Goal: Task Accomplishment & Management: Use online tool/utility

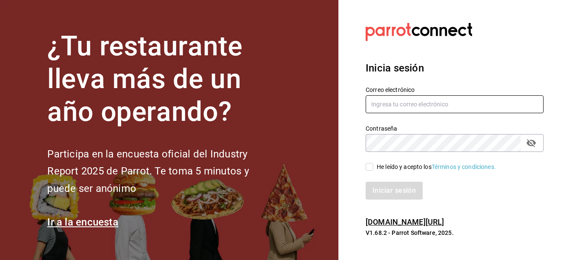
click at [418, 107] on input "text" at bounding box center [455, 104] width 178 height 18
type input "[EMAIL_ADDRESS][DOMAIN_NAME]"
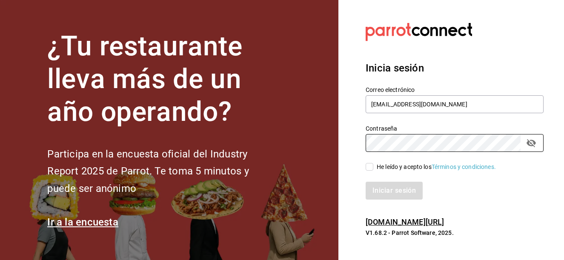
click at [368, 172] on div "Iniciar sesión" at bounding box center [450, 186] width 188 height 28
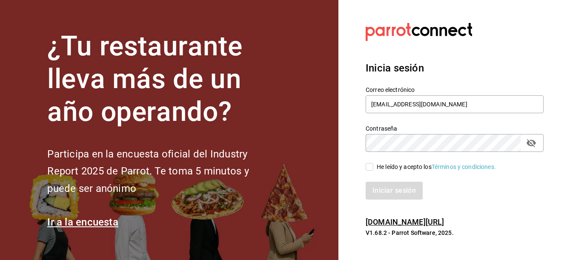
click at [369, 168] on input "He leído y acepto los Términos y condiciones." at bounding box center [370, 167] width 8 height 8
checkbox input "true"
click at [396, 190] on button "Iniciar sesión" at bounding box center [395, 191] width 58 height 18
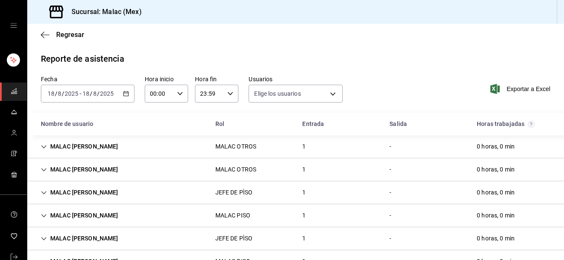
type input "6ada37a1-56d6-4bf6-92f0-9a56272b93d6,7bf52d7e-38a6-4abd-b84b-1ef9c95ff8ed,97e0a…"
click at [111, 101] on div "2025-08-18 18 / 8 / 2025 - 2025-08-18 18 / 8 / 2025" at bounding box center [88, 94] width 94 height 18
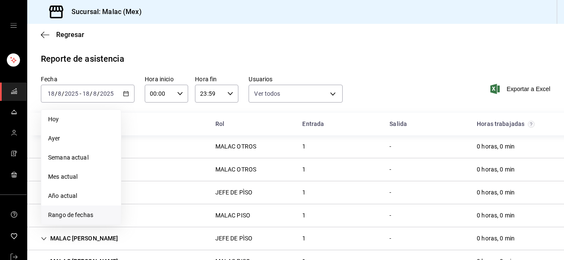
click at [101, 208] on li "Rango de fechas" at bounding box center [81, 215] width 80 height 19
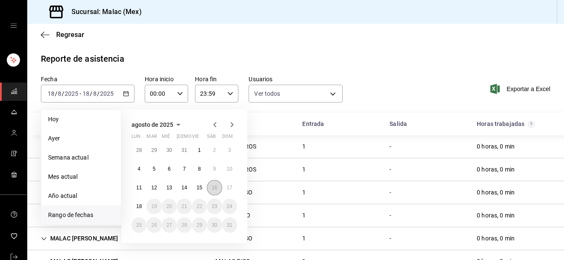
click at [215, 191] on button "16" at bounding box center [214, 187] width 15 height 15
click at [226, 191] on button "17" at bounding box center [229, 187] width 15 height 15
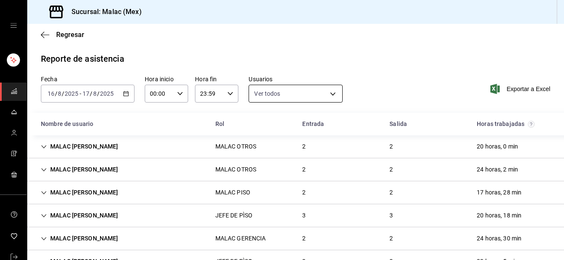
click at [328, 95] on body "Sucursal: Malac (Mex) Regresar Reporte de asistencia Fecha 2025-08-16 16 / 8 / …" at bounding box center [282, 130] width 564 height 260
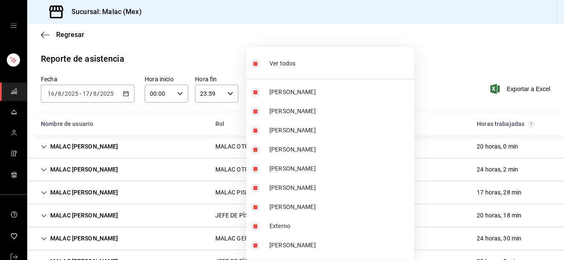
click at [335, 71] on li "Ver todos" at bounding box center [331, 62] width 168 height 25
checkbox input "false"
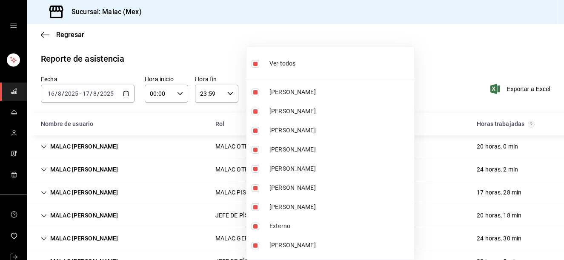
checkbox input "false"
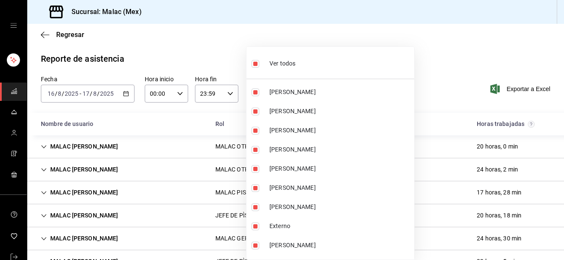
checkbox input "false"
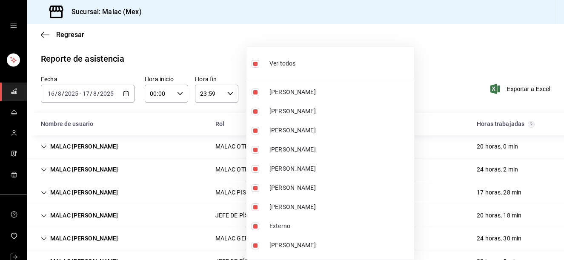
checkbox input "false"
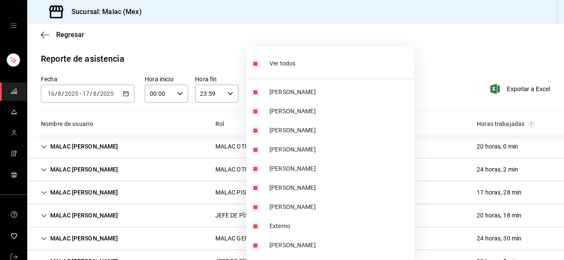
checkbox input "false"
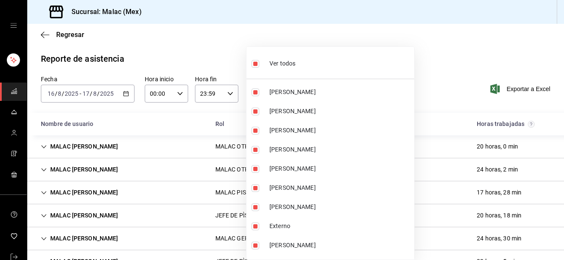
checkbox input "false"
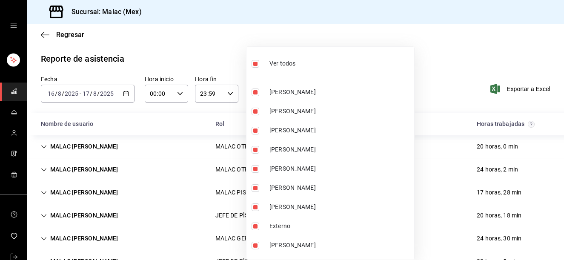
checkbox input "false"
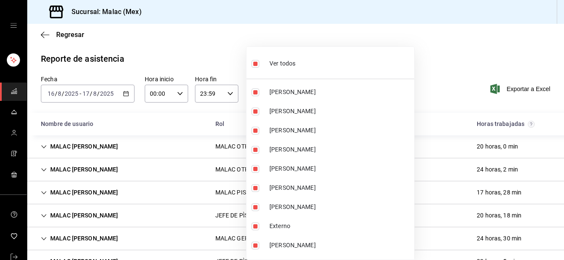
checkbox input "false"
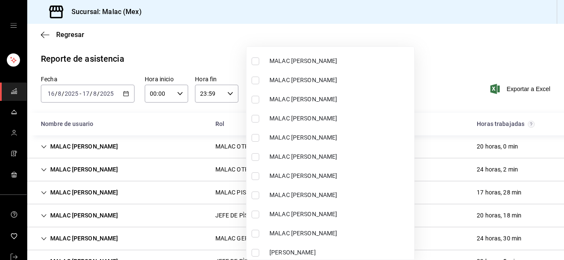
scroll to position [397, 0]
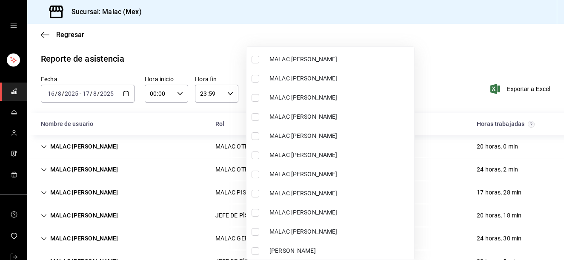
click at [352, 132] on span "MALAC EMMANUEL FONSECA" at bounding box center [340, 136] width 141 height 9
type input "3bd52c0b-e0f7-4404-816b-ef5020ec9bbb"
checkbox input "true"
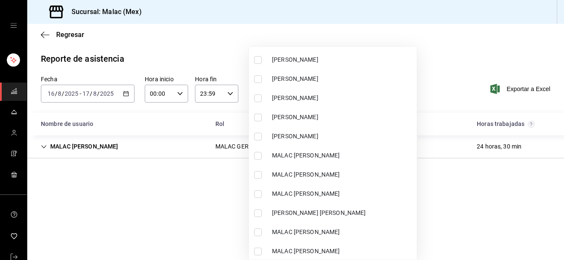
scroll to position [221, 0]
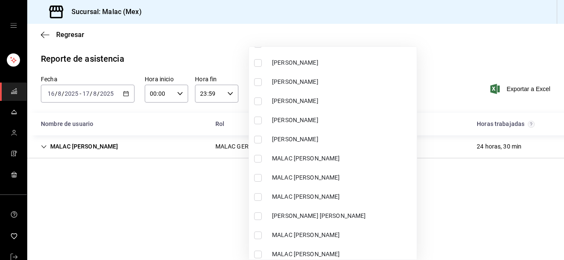
drag, startPoint x: 347, startPoint y: 126, endPoint x: 313, endPoint y: 124, distance: 34.5
click at [302, 125] on li "Lesly Mata" at bounding box center [333, 120] width 168 height 19
type input "3bd52c0b-e0f7-4404-816b-ef5020ec9bbb,68b814e9-203d-4433-a0e7-997591f031a8"
checkbox input "true"
click at [448, 53] on div at bounding box center [282, 130] width 564 height 260
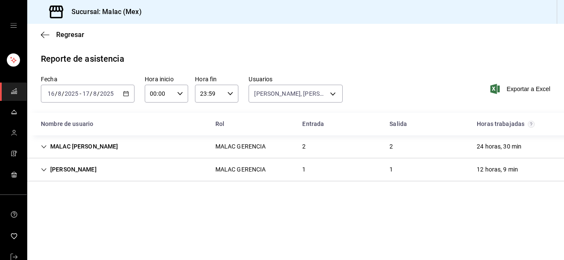
click at [300, 165] on div "1" at bounding box center [304, 170] width 17 height 16
click at [313, 150] on div "2" at bounding box center [304, 147] width 17 height 16
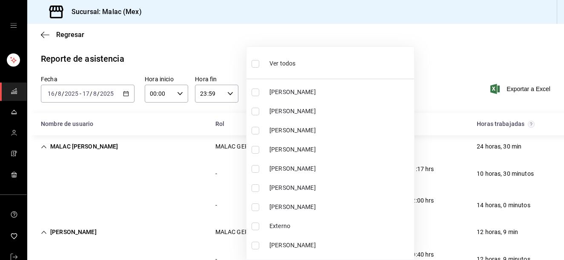
click at [311, 93] on body "Sucursal: Malac (Mex) Regresar Reporte de asistencia Fecha 2025-08-16 16 / 8 / …" at bounding box center [282, 130] width 564 height 260
click at [313, 58] on li "Ver todos" at bounding box center [331, 62] width 168 height 25
type input "6ada37a1-56d6-4bf6-92f0-9a56272b93d6,7bf52d7e-38a6-4abd-b84b-1ef9c95ff8ed,97e0a…"
checkbox input "true"
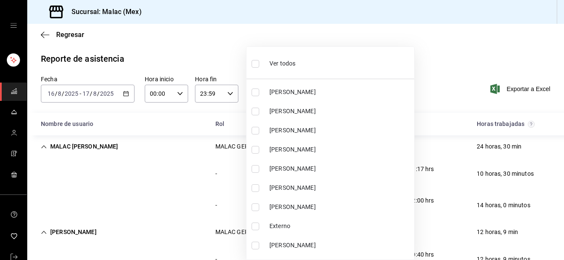
checkbox input "true"
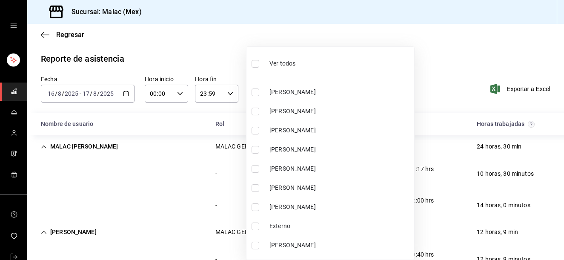
checkbox input "true"
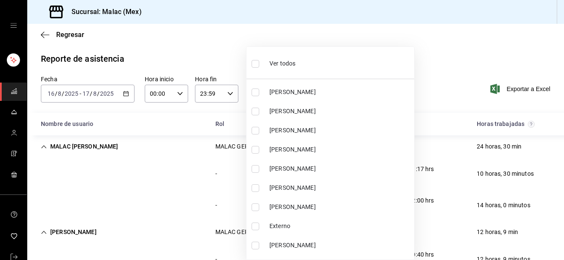
checkbox input "true"
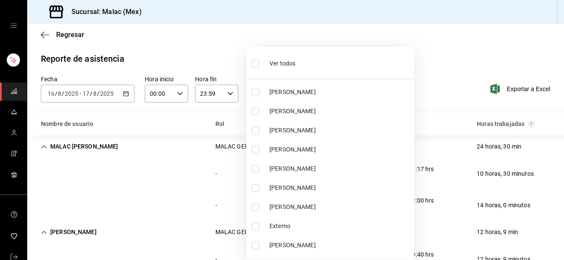
checkbox input "true"
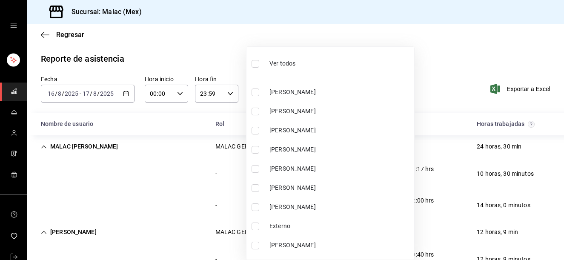
checkbox input "true"
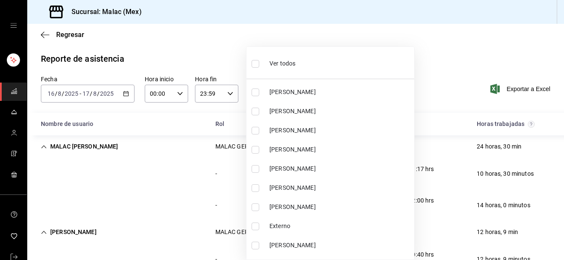
checkbox input "true"
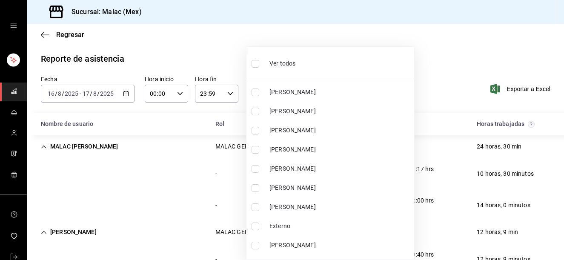
checkbox input "true"
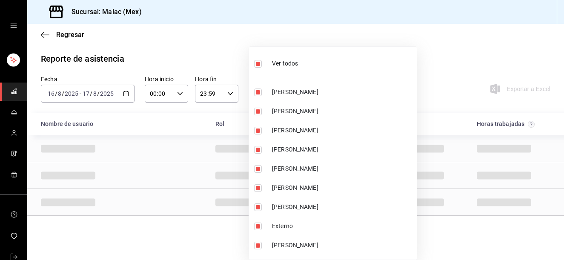
click at [313, 58] on li "Ver todos" at bounding box center [333, 62] width 168 height 25
checkbox input "false"
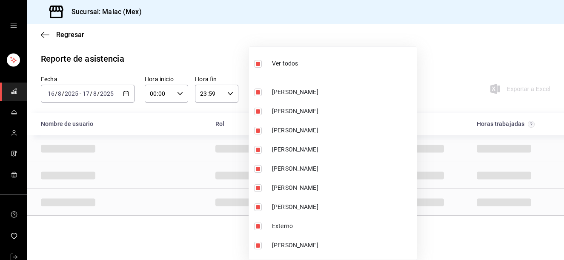
checkbox input "false"
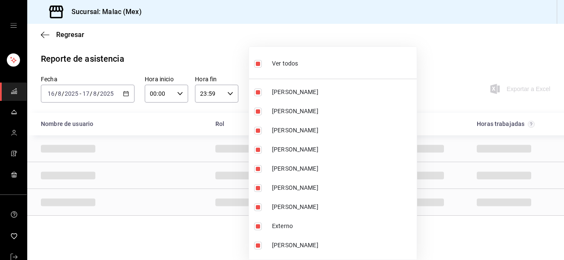
checkbox input "false"
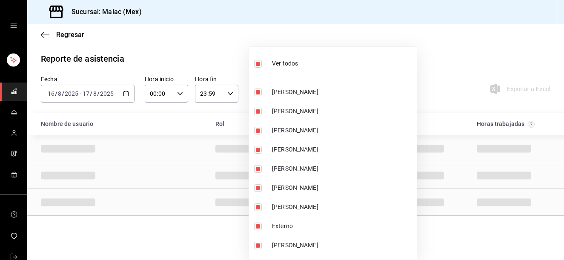
checkbox input "false"
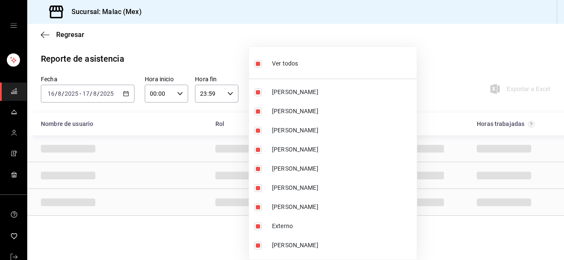
checkbox input "false"
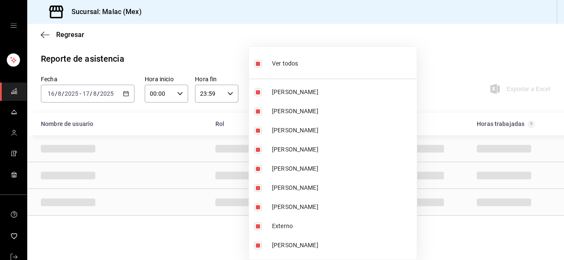
checkbox input "false"
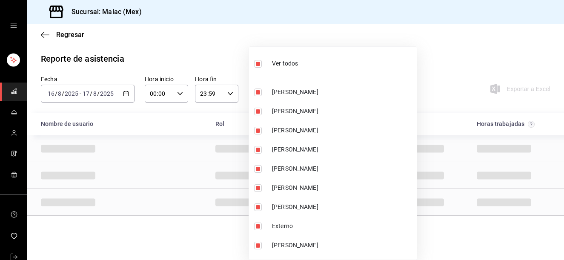
checkbox input "false"
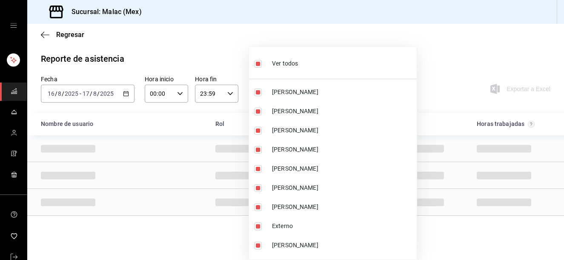
checkbox input "false"
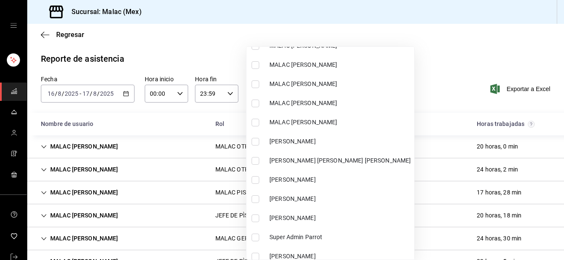
scroll to position [508, 0]
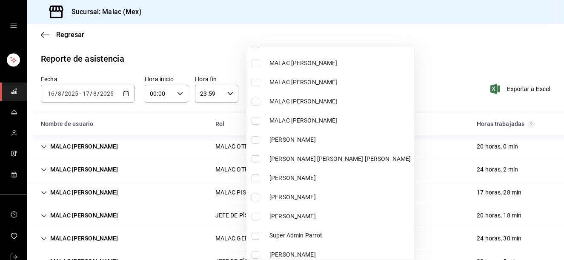
click at [344, 120] on span "MALAC RENE FRAGOSO" at bounding box center [340, 120] width 141 height 9
type input "8f129311-239e-45e3-a4ea-217158fa355a"
checkbox input "true"
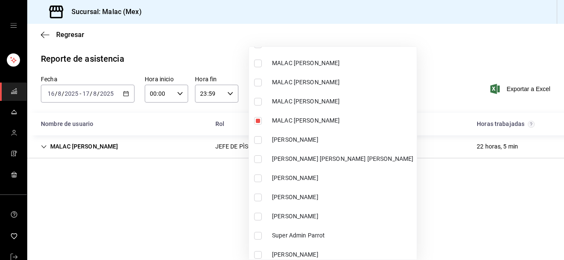
click at [366, 89] on li "MALAC MARIA ENRIQUEZ" at bounding box center [333, 82] width 168 height 19
type input "8f129311-239e-45e3-a4ea-217158fa355a,2f3f95f2-2a11-4db2-8cee-40f57ff7f62a"
checkbox input "true"
click at [420, 55] on div at bounding box center [282, 130] width 564 height 260
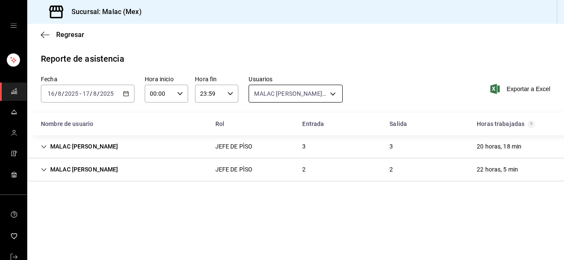
click at [332, 94] on body "Sucursal: Malac (Mex) Regresar Reporte de asistencia Fecha 2025-08-16 16 / 8 / …" at bounding box center [282, 130] width 564 height 260
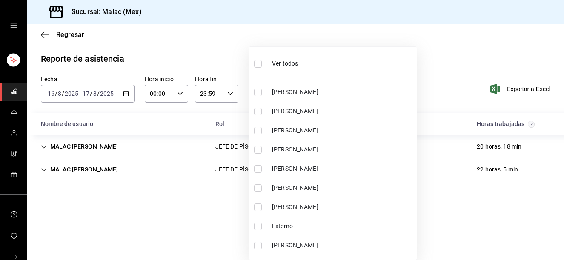
click at [353, 66] on li "Ver todos" at bounding box center [333, 62] width 168 height 25
type input "6ada37a1-56d6-4bf6-92f0-9a56272b93d6,7bf52d7e-38a6-4abd-b84b-1ef9c95ff8ed,97e0a…"
checkbox input "true"
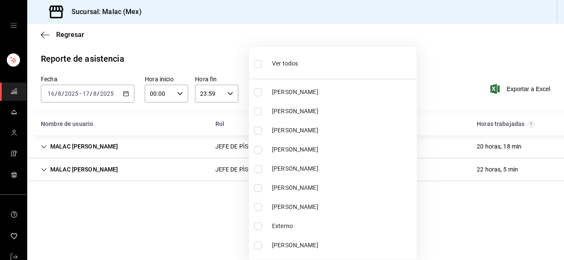
checkbox input "true"
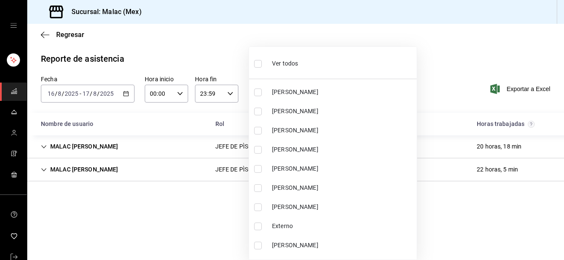
checkbox input "true"
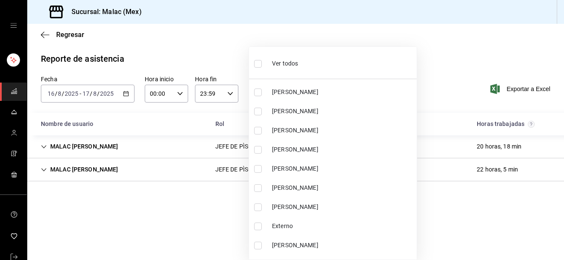
checkbox input "true"
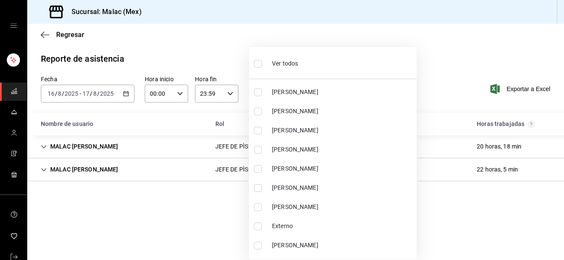
checkbox input "true"
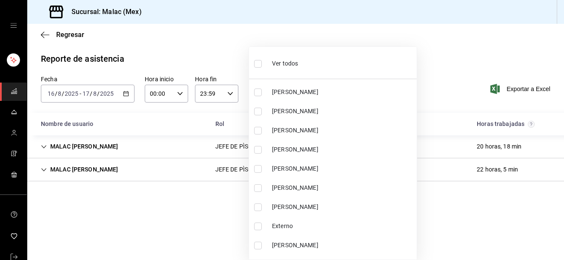
checkbox input "true"
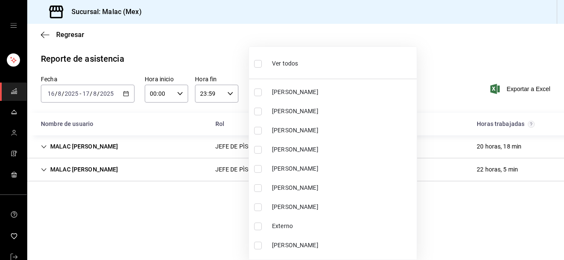
checkbox input "true"
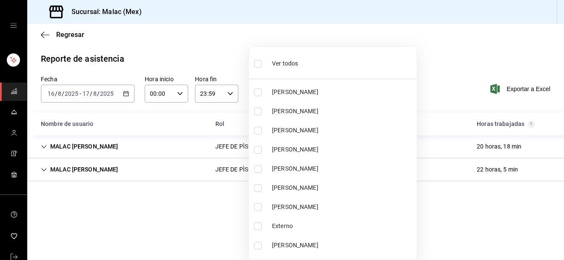
checkbox input "true"
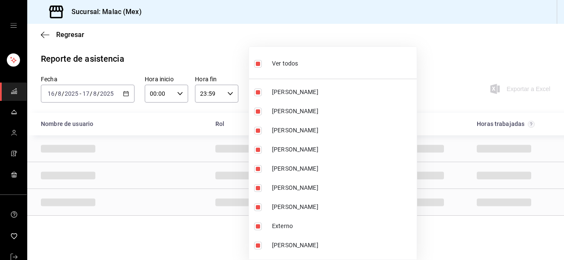
click at [353, 66] on li "Ver todos" at bounding box center [333, 62] width 168 height 25
checkbox input "false"
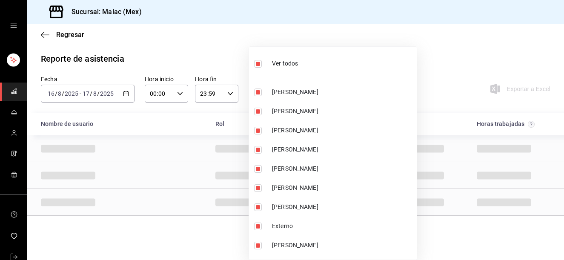
checkbox input "false"
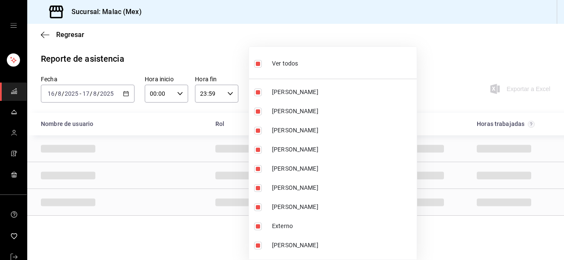
checkbox input "false"
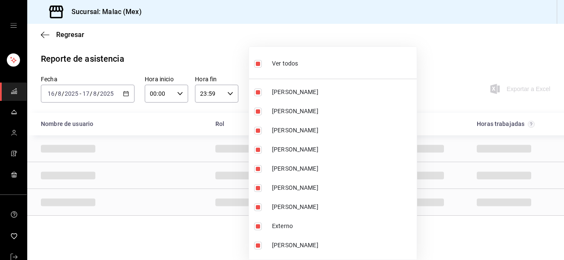
checkbox input "false"
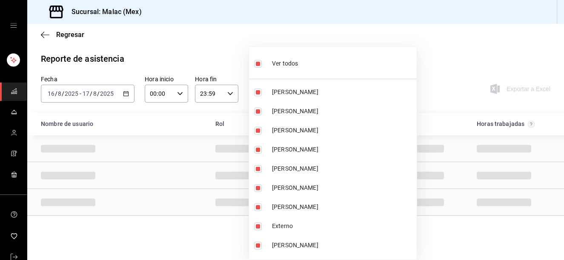
checkbox input "false"
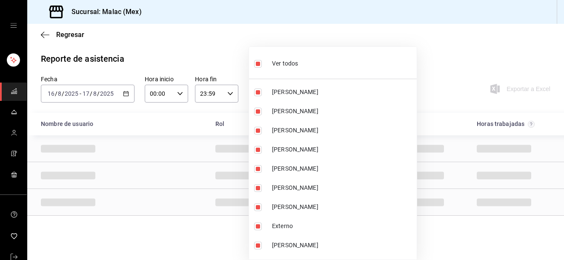
checkbox input "false"
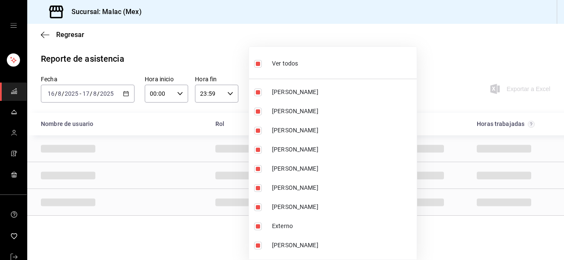
checkbox input "false"
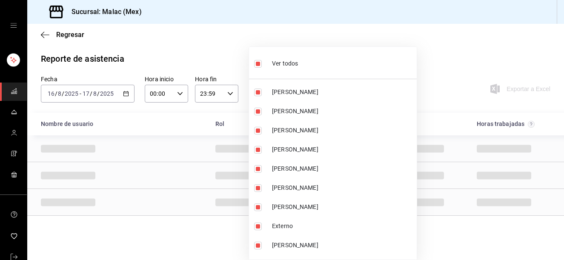
checkbox input "false"
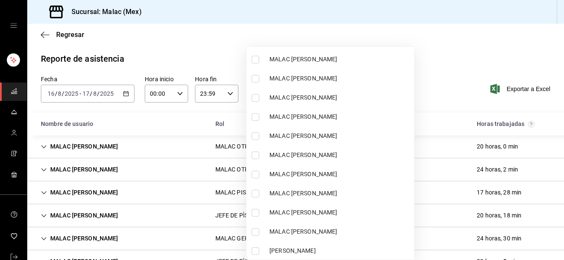
scroll to position [422, 0]
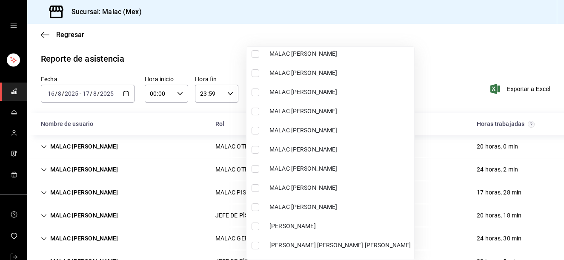
click at [340, 211] on span "MALAC RENE FRAGOSO" at bounding box center [340, 207] width 141 height 9
type input "8f129311-239e-45e3-a4ea-217158fa355a"
checkbox input "true"
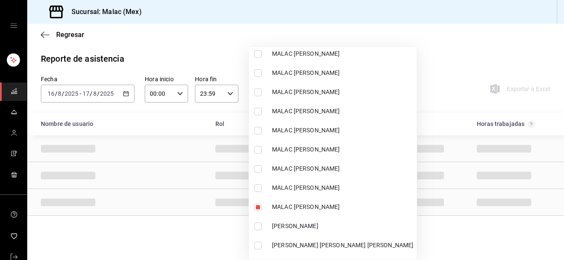
click at [325, 167] on span "MALAC MARIA ENRIQUEZ" at bounding box center [342, 168] width 141 height 9
type input "8f129311-239e-45e3-a4ea-217158fa355a,2f3f95f2-2a11-4db2-8cee-40f57ff7f62a"
checkbox input "true"
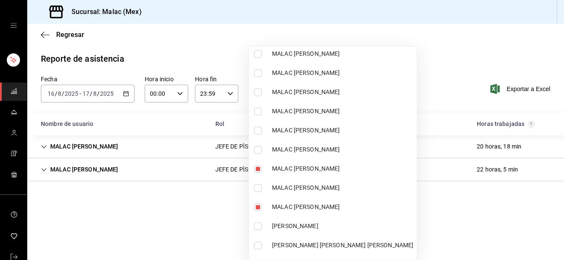
click at [423, 58] on div at bounding box center [282, 130] width 564 height 260
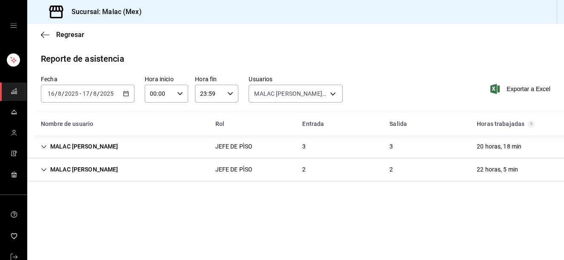
click at [284, 172] on div "MALAC RENE FRAGOSO JEFE DE PÌSO 2 2 22 horas, 5 min" at bounding box center [295, 169] width 537 height 23
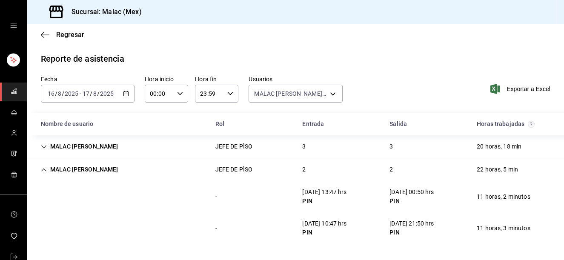
click at [336, 149] on div "MALAC MARIA ENRIQUEZ JEFE DE PÌSO 3 3 20 horas, 18 min" at bounding box center [295, 146] width 537 height 23
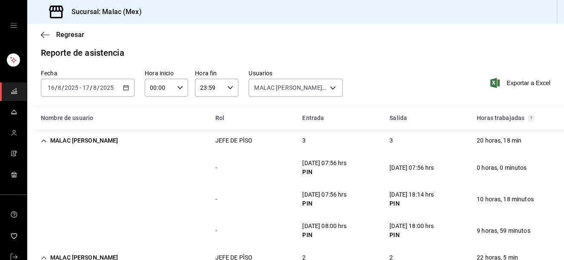
scroll to position [1, 0]
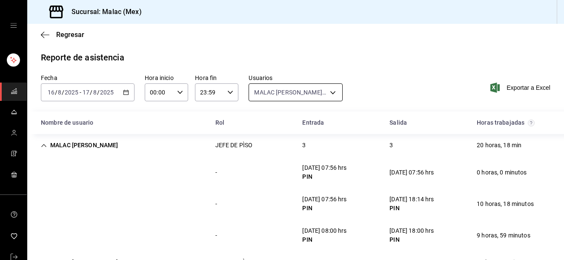
click at [316, 93] on body "Sucursal: Malac (Mex) Regresar Reporte de asistencia Fecha 2025-08-16 16 / 8 / …" at bounding box center [282, 130] width 564 height 260
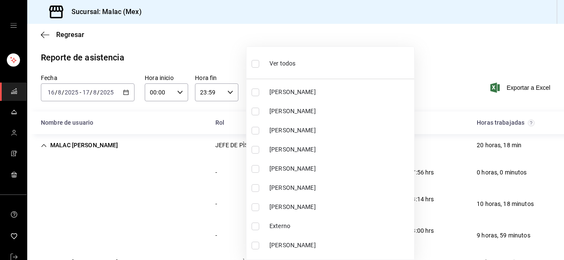
click at [257, 65] on input "checkbox" at bounding box center [256, 64] width 8 height 8
checkbox input "true"
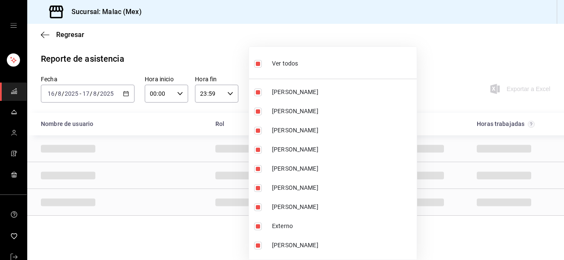
click at [256, 62] on input "checkbox" at bounding box center [258, 64] width 8 height 8
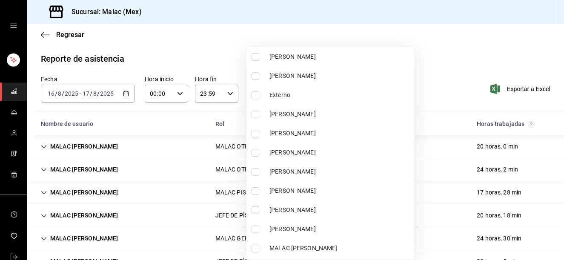
scroll to position [193, 0]
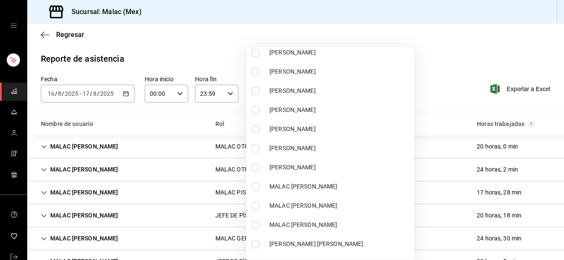
click at [334, 130] on span "LUIS AZCANIO" at bounding box center [340, 129] width 141 height 9
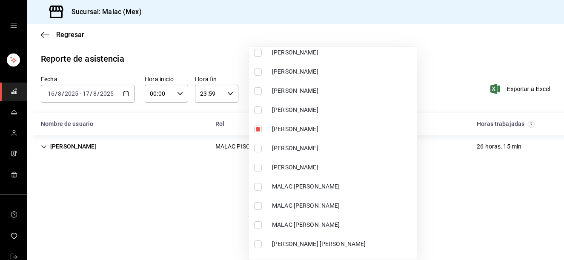
click at [346, 239] on li "MALAC ANA LETICIA VILLALOBOS" at bounding box center [333, 244] width 168 height 19
click at [352, 243] on span "MALAC ANA LETICIA VILLALOBOS" at bounding box center [342, 244] width 141 height 9
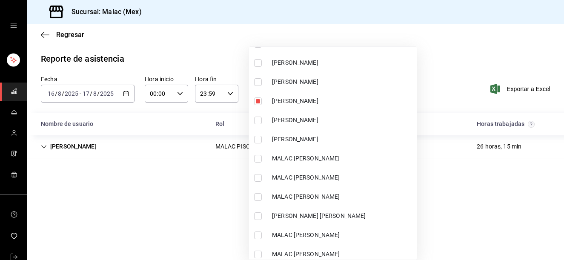
scroll to position [256, 0]
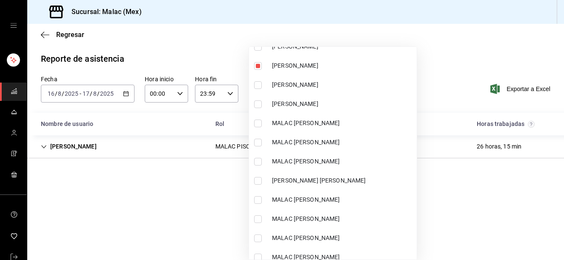
click at [353, 199] on span "MALAC ARLETH FERNANDEZ" at bounding box center [342, 200] width 141 height 9
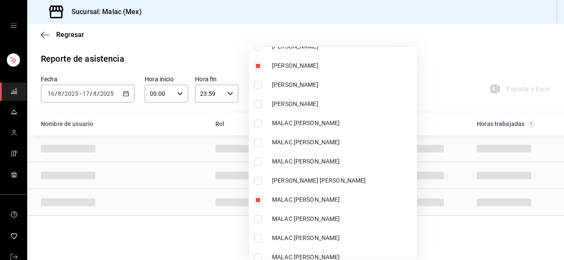
click at [442, 38] on div at bounding box center [282, 130] width 564 height 260
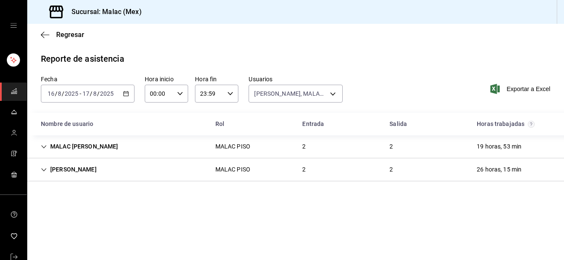
click at [392, 146] on div "2" at bounding box center [391, 147] width 17 height 16
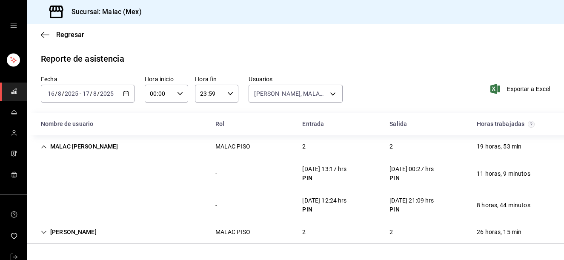
click at [392, 146] on div "2" at bounding box center [391, 147] width 17 height 16
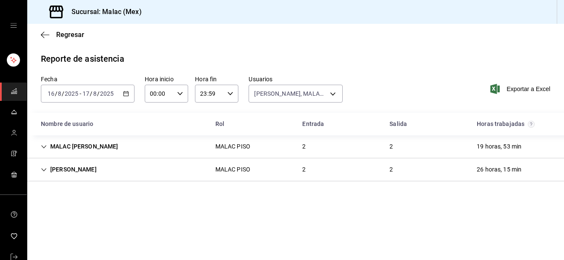
click at [392, 146] on div "2" at bounding box center [391, 147] width 17 height 16
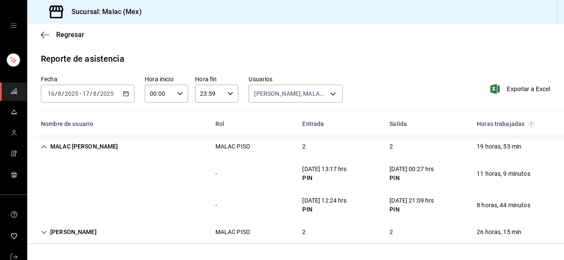
click at [342, 148] on div "MALAC ARLETH FERNANDEZ MALAC PISO 2 2 19 horas, 53 min" at bounding box center [295, 146] width 537 height 23
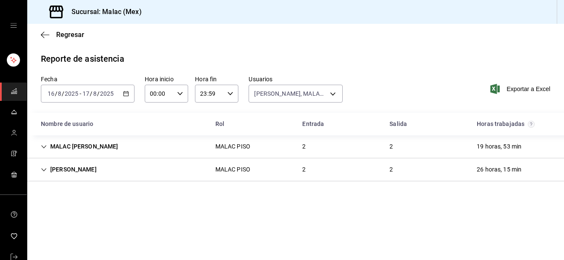
click at [317, 178] on div "LUIS AZCANIO MALAC PISO 2 2 26 horas, 15 min" at bounding box center [295, 169] width 537 height 23
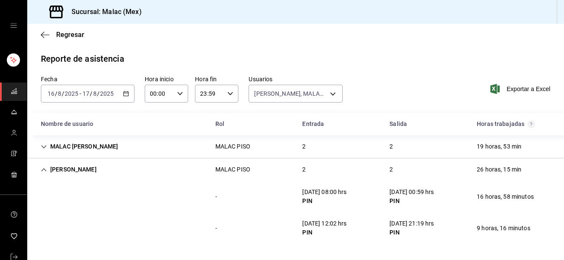
click at [344, 143] on div "MALAC ARLETH FERNANDEZ MALAC PISO 2 2 19 horas, 53 min" at bounding box center [295, 146] width 537 height 23
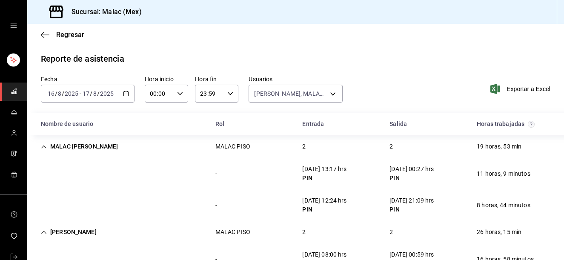
click at [240, 152] on div "MALAC PISO" at bounding box center [233, 147] width 49 height 16
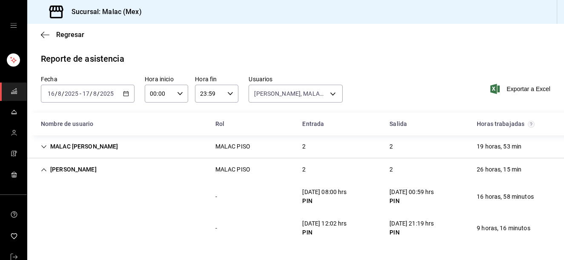
click at [247, 173] on div "MALAC PISO" at bounding box center [233, 169] width 35 height 9
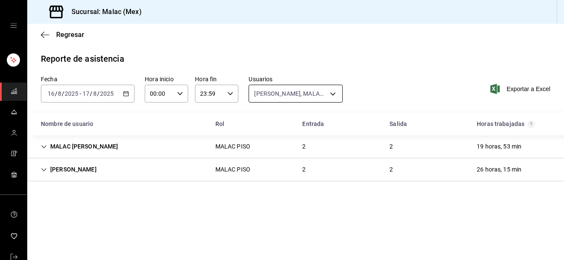
click at [315, 98] on body "Sucursal: Malac (Mex) Regresar Reporte de asistencia Fecha 2025-08-16 16 / 8 / …" at bounding box center [282, 130] width 564 height 260
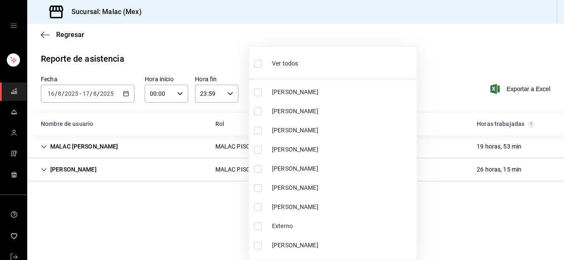
click at [308, 63] on li "Ver todos" at bounding box center [333, 62] width 168 height 25
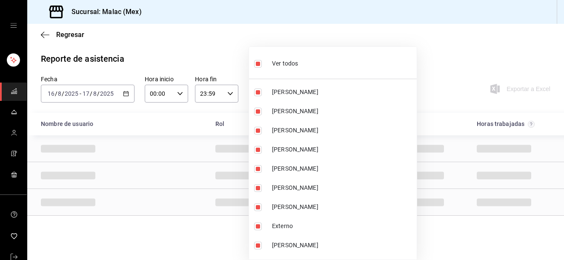
click at [308, 63] on li "Ver todos" at bounding box center [333, 62] width 168 height 25
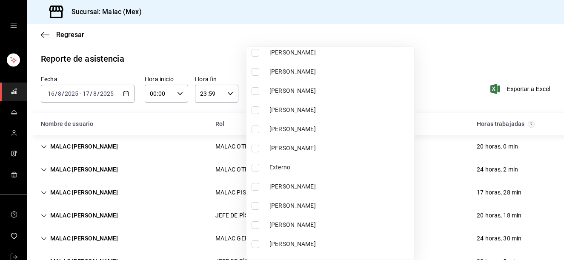
scroll to position [45, 0]
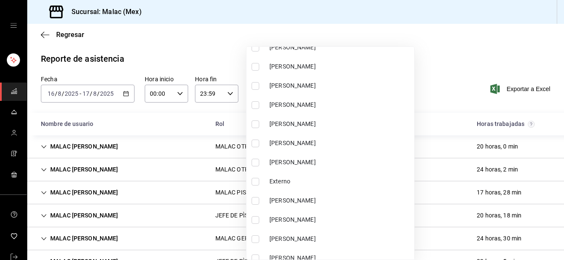
click at [319, 124] on span "DONOVAN RUIZ" at bounding box center [340, 124] width 141 height 9
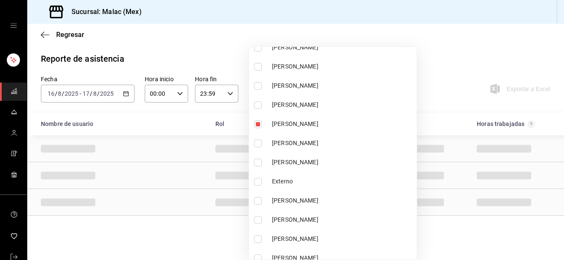
click at [311, 109] on span "DANIELA NIETO" at bounding box center [342, 105] width 141 height 9
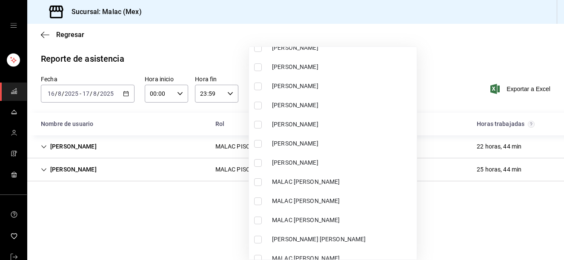
scroll to position [199, 0]
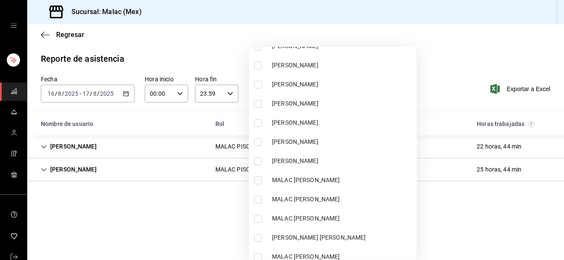
click at [325, 214] on span "MALAC ALEXA HERNANDEZ" at bounding box center [342, 218] width 141 height 9
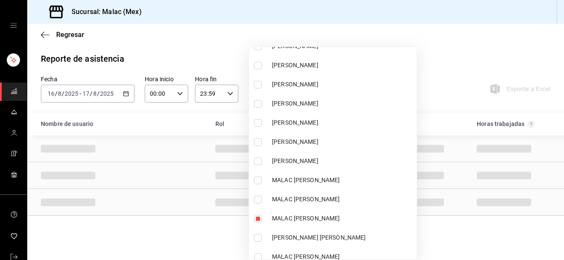
click at [437, 80] on div at bounding box center [282, 130] width 564 height 260
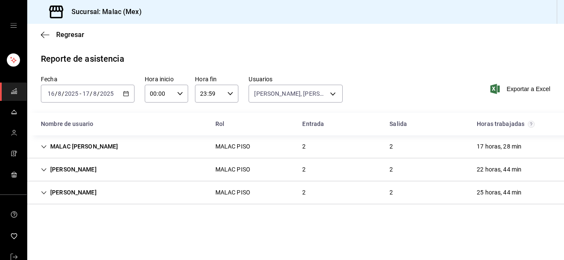
click at [360, 153] on div "MALAC ALEXA HERNANDEZ MALAC PISO 2 2 17 horas, 28 min" at bounding box center [295, 146] width 537 height 23
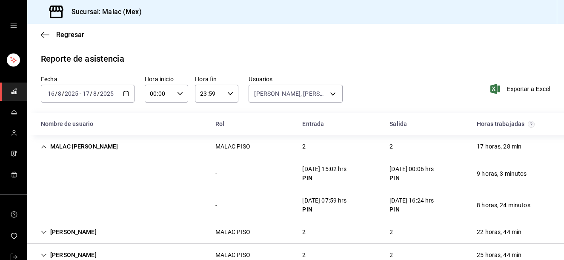
click at [329, 153] on div "MALAC ALEXA HERNANDEZ MALAC PISO 2 2 17 horas, 28 min" at bounding box center [295, 146] width 537 height 23
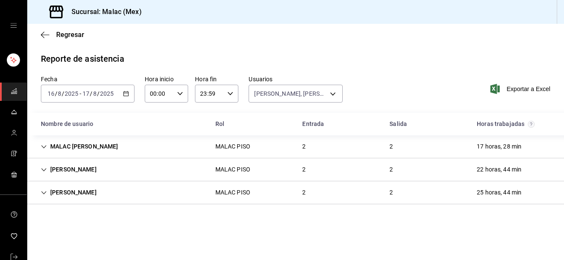
click at [325, 178] on div "DONOVAN RUIZ MALAC PISO 2 2 22 horas, 44 min" at bounding box center [295, 169] width 537 height 23
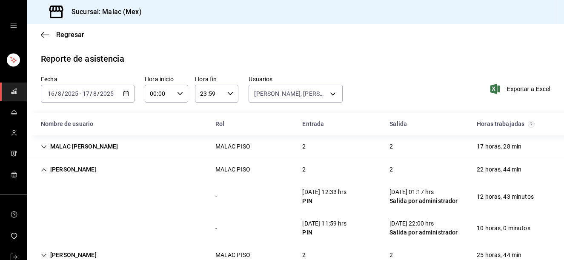
click at [280, 161] on div "DONOVAN RUIZ MALAC PISO 2 2 22 horas, 44 min" at bounding box center [295, 169] width 537 height 23
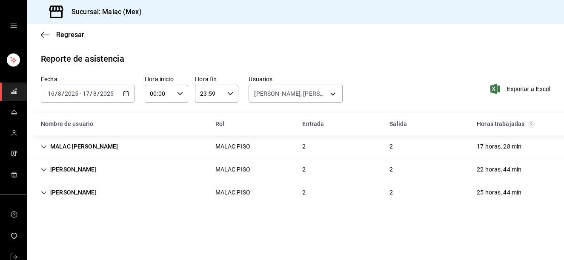
click at [271, 191] on div "DANIELA NIETO MALAC PISO 2 2 25 horas, 44 min" at bounding box center [295, 192] width 537 height 23
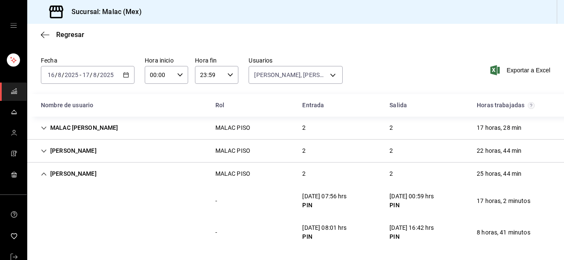
scroll to position [20, 0]
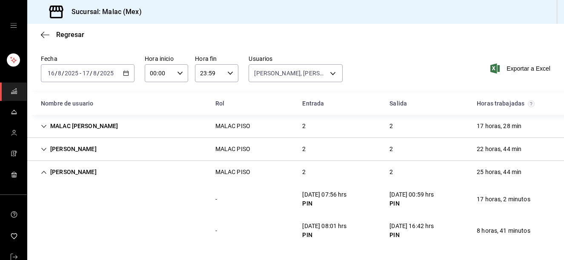
click at [248, 134] on div "MALAC PISO" at bounding box center [233, 126] width 49 height 16
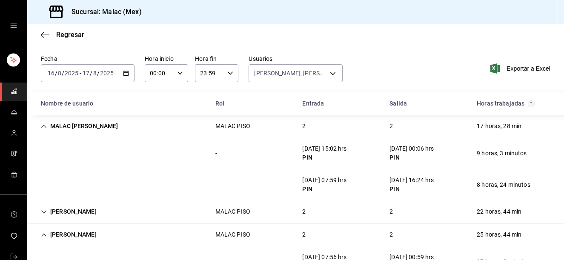
click at [234, 120] on div "MALAC PISO" at bounding box center [233, 126] width 49 height 16
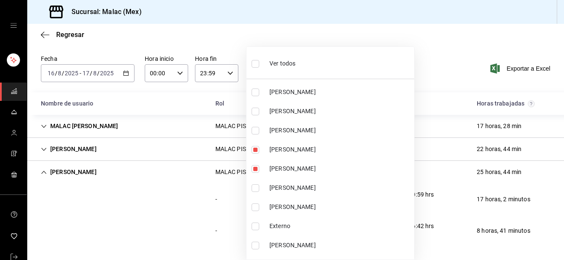
click at [289, 77] on body "Sucursal: Malac (Mex) Regresar Reporte de asistencia Fecha 2025-08-16 16 / 8 / …" at bounding box center [282, 130] width 564 height 260
click at [291, 69] on div "Ver todos" at bounding box center [274, 63] width 44 height 18
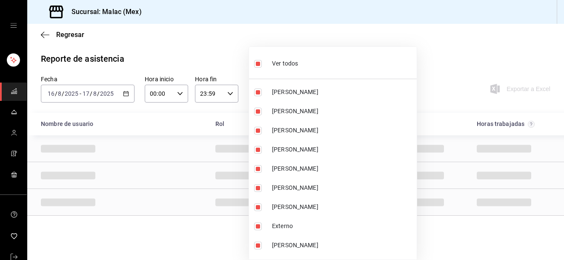
click at [291, 69] on div "Ver todos" at bounding box center [276, 63] width 44 height 18
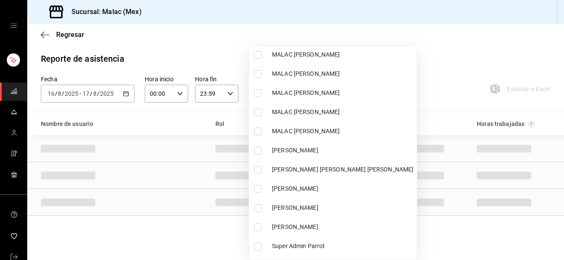
scroll to position [513, 0]
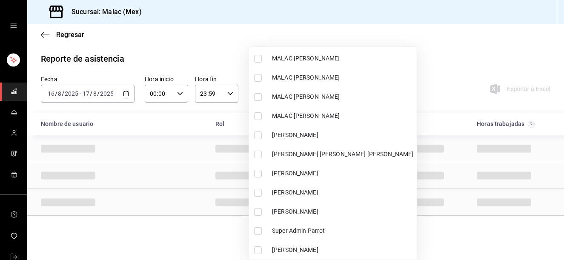
click at [361, 248] on span "Yair Flores" at bounding box center [342, 250] width 141 height 9
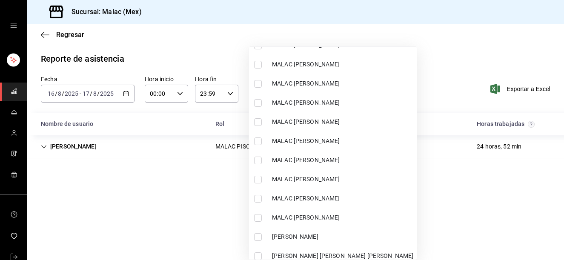
scroll to position [409, 0]
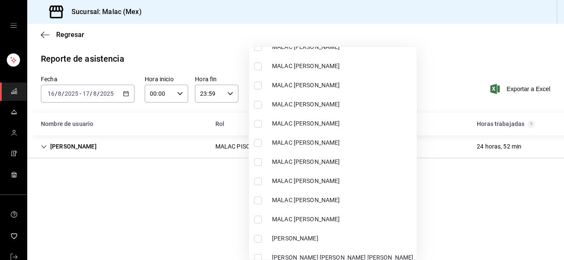
click at [325, 140] on span "MALAC Esmeralda Flores" at bounding box center [342, 142] width 141 height 9
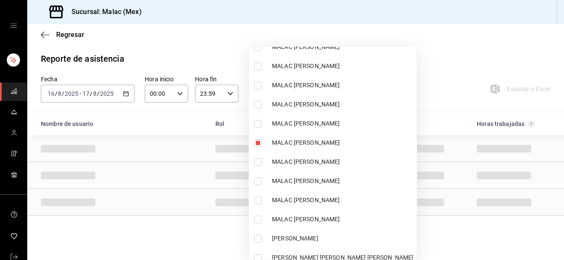
click at [437, 75] on div at bounding box center [282, 130] width 564 height 260
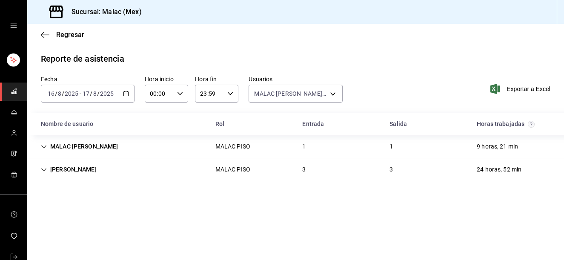
click at [276, 152] on div "MALAC Esmeralda Flores MALAC PISO 1 1 9 horas, 21 min" at bounding box center [295, 146] width 537 height 23
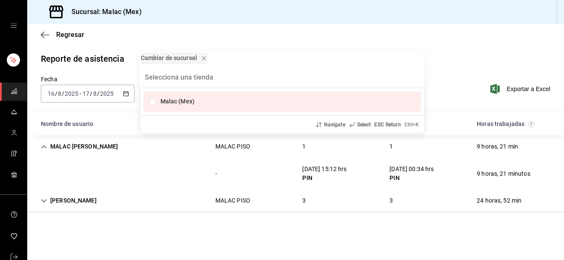
click at [319, 192] on div "Cambiar de sucursal Malac (Mex) Navigate Select ESC Return Ctrl+ K" at bounding box center [282, 130] width 564 height 260
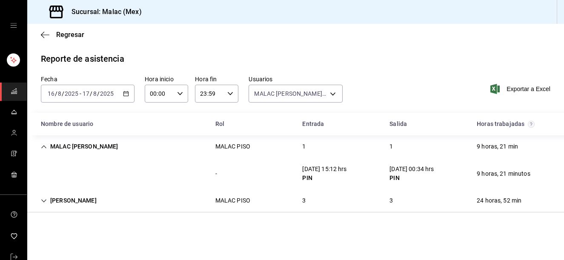
click at [167, 206] on div "Yair Flores MALAC PISO 3 3 24 horas, 52 min" at bounding box center [295, 201] width 537 height 23
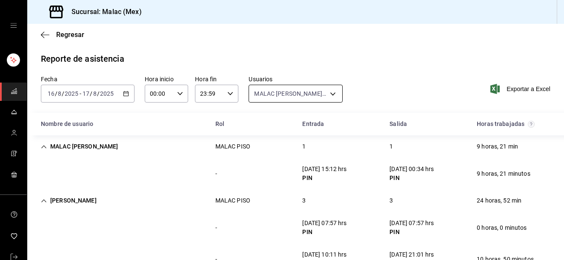
click at [293, 98] on body "Sucursal: Malac (Mex) Regresar Reporte de asistencia Fecha 2025-08-16 16 / 8 / …" at bounding box center [282, 130] width 564 height 260
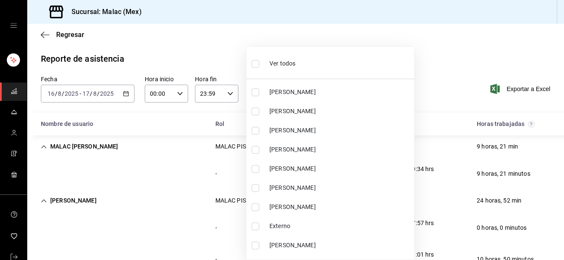
click at [339, 71] on li "Ver todos" at bounding box center [331, 62] width 168 height 25
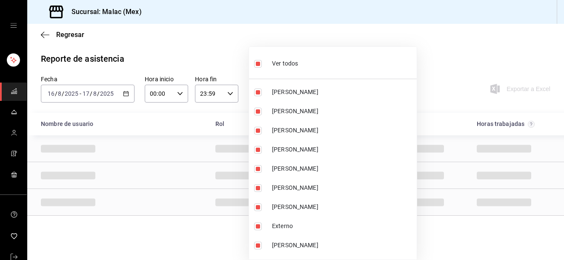
click at [339, 71] on li "Ver todos" at bounding box center [333, 62] width 168 height 25
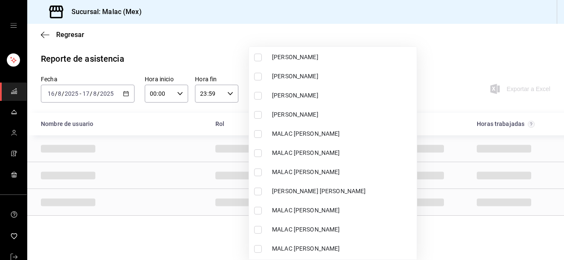
scroll to position [250, 0]
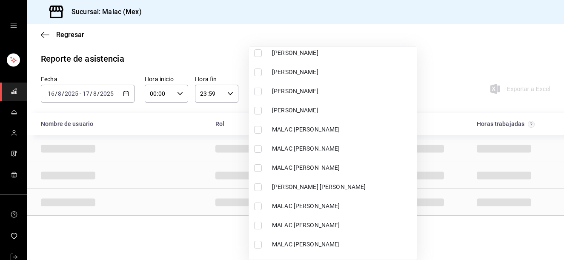
click at [326, 131] on span "MALAC ADAN HERNANDEZ" at bounding box center [342, 129] width 141 height 9
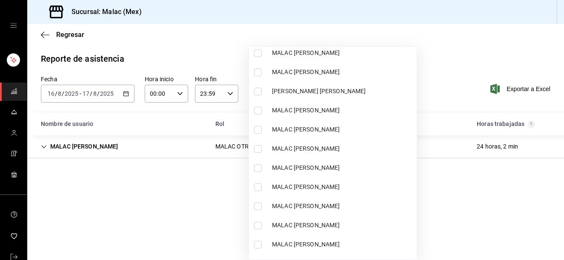
scroll to position [513, 0]
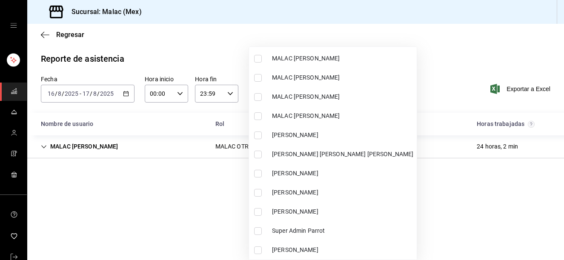
click at [349, 158] on span "Manuel Alejandro Hernandez Gomez" at bounding box center [342, 154] width 141 height 9
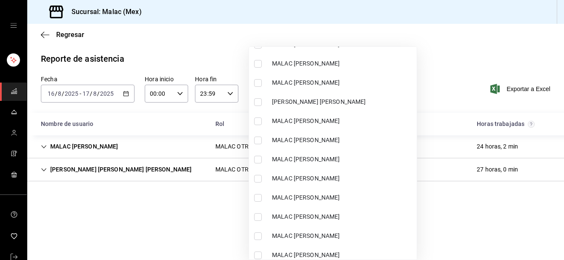
scroll to position [338, 0]
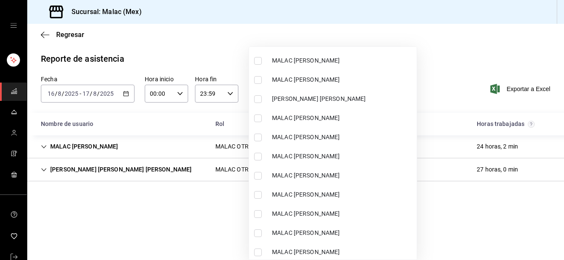
click at [349, 170] on li "MALAC DIEGO SOTO" at bounding box center [333, 175] width 168 height 19
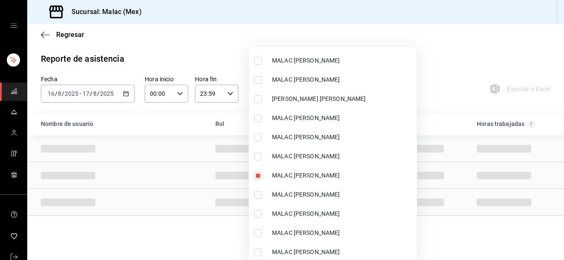
click at [444, 60] on div at bounding box center [282, 130] width 564 height 260
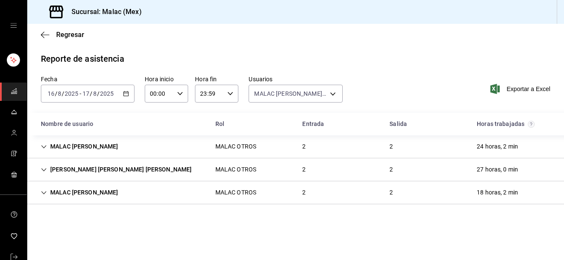
click at [305, 149] on div "2" at bounding box center [304, 147] width 17 height 16
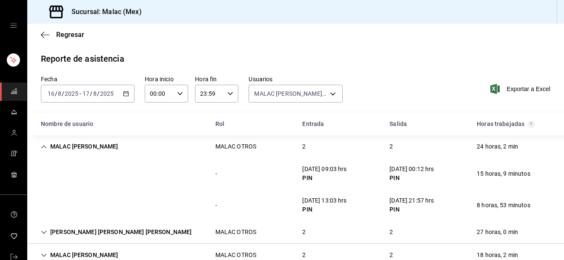
click at [383, 151] on div "2" at bounding box center [391, 147] width 17 height 16
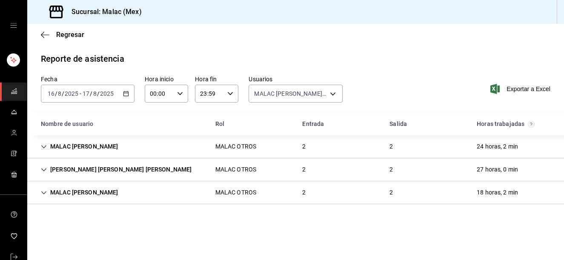
click at [353, 216] on main "Regresar Reporte de asistencia Fecha 2025-08-16 16 / 8 / 2025 - 2025-08-17 17 /…" at bounding box center [295, 142] width 537 height 236
click at [189, 166] on div "Manuel Alejandro Hernandez Gomez MALAC OTROS 2 2 27 horas, 0 min" at bounding box center [295, 169] width 537 height 23
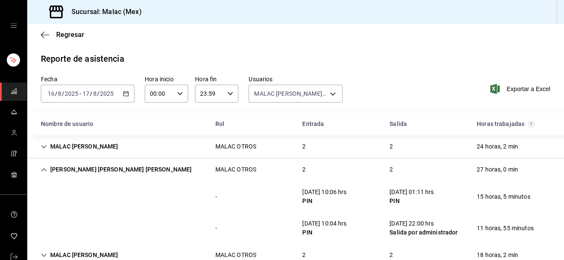
click at [515, 196] on div "15 horas, 5 minutos" at bounding box center [503, 197] width 67 height 16
click at [378, 168] on div "Manuel Alejandro Hernandez Gomez MALAC OTROS 2 2 27 horas, 0 min" at bounding box center [295, 169] width 537 height 23
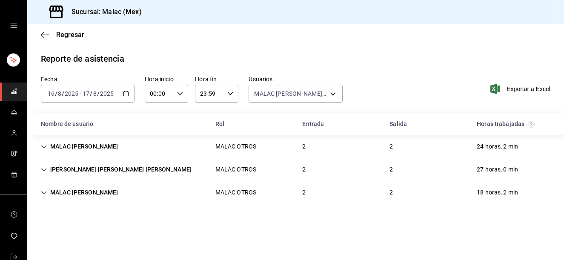
click at [378, 168] on div "Manuel Alejandro Hernandez Gomez MALAC OTROS 2 2 27 horas, 0 min" at bounding box center [295, 169] width 537 height 23
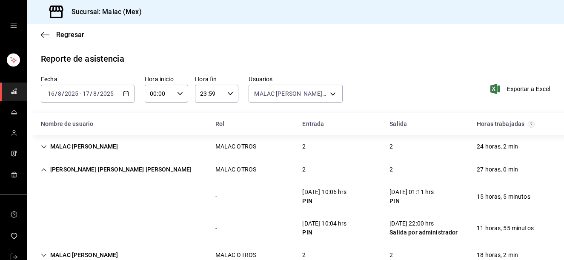
click at [378, 168] on div "Manuel Alejandro Hernandez Gomez MALAC OTROS 2 2 27 horas, 0 min" at bounding box center [295, 169] width 537 height 23
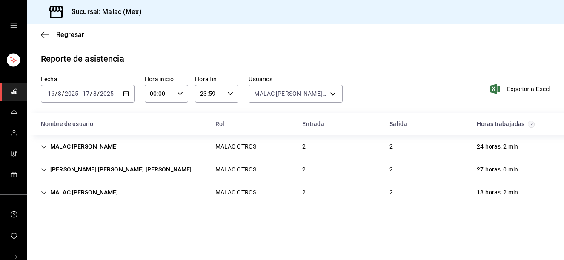
click at [338, 148] on div "MALAC ADAN HERNANDEZ MALAC OTROS 2 2 24 horas, 2 min" at bounding box center [295, 146] width 537 height 23
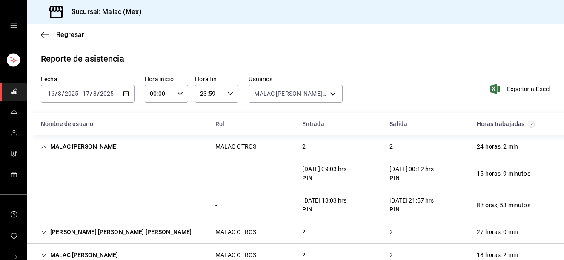
click at [361, 150] on div "MALAC ADAN HERNANDEZ MALAC OTROS 2 2 24 horas, 2 min" at bounding box center [295, 146] width 537 height 23
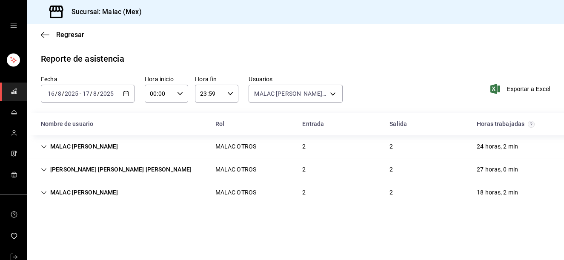
click at [343, 190] on div "MALAC DIEGO SOTO MALAC OTROS 2 2 18 horas, 2 min" at bounding box center [295, 192] width 537 height 23
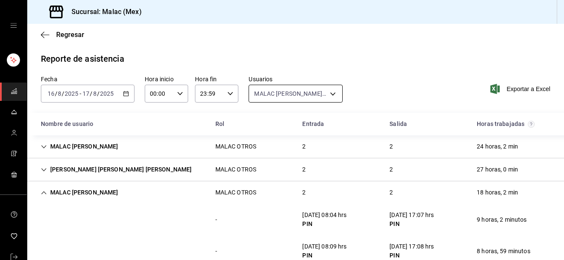
click at [308, 90] on body "Sucursal: Malac (Mex) Regresar Reporte de asistencia Fecha 2025-08-16 16 / 8 / …" at bounding box center [282, 130] width 564 height 260
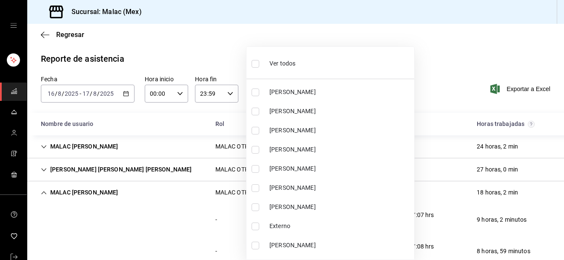
click at [294, 67] on span "Ver todos" at bounding box center [283, 63] width 26 height 9
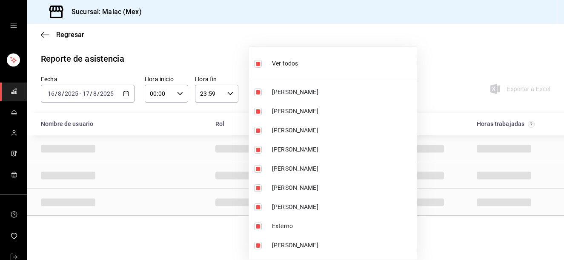
click at [294, 67] on span "Ver todos" at bounding box center [285, 63] width 26 height 9
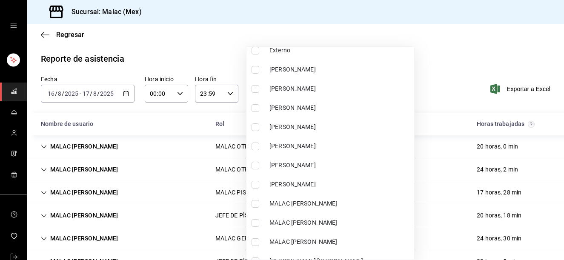
scroll to position [175, 0]
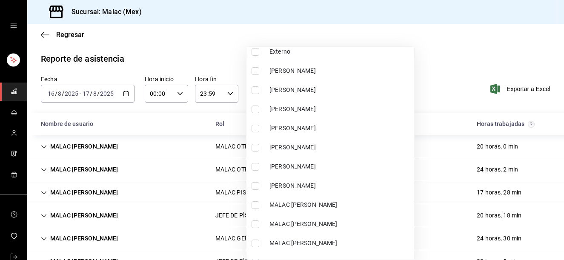
click at [344, 123] on li "KARLA MARTINEZ" at bounding box center [331, 128] width 168 height 19
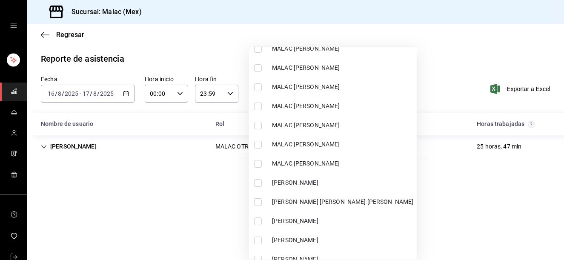
scroll to position [478, 0]
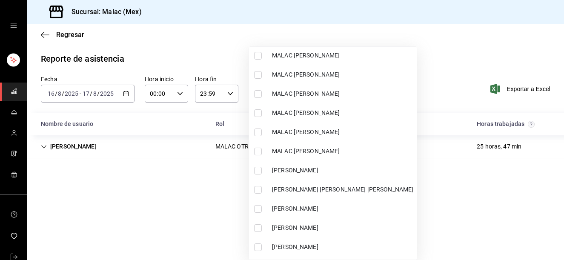
click at [317, 232] on span "Santiago Garcia" at bounding box center [342, 228] width 141 height 9
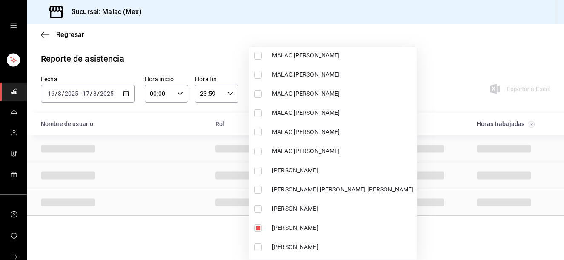
click at [311, 243] on span "Sarai Estrada" at bounding box center [342, 247] width 141 height 9
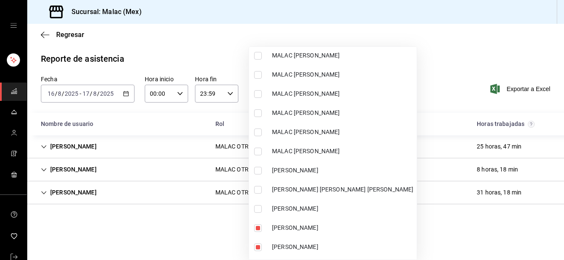
click at [423, 78] on div at bounding box center [282, 130] width 564 height 260
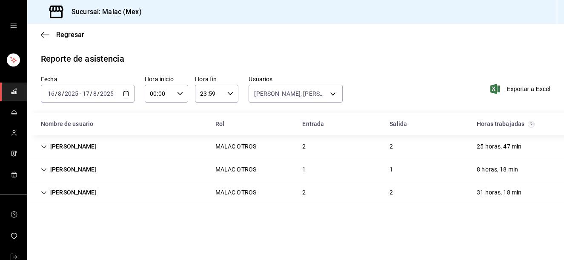
click at [316, 160] on div "Santiago Garcia MALAC OTROS 1 1 8 horas, 18 min" at bounding box center [295, 169] width 537 height 23
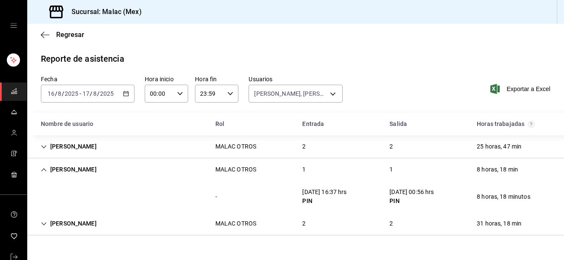
click at [311, 147] on div "2" at bounding box center [304, 147] width 17 height 16
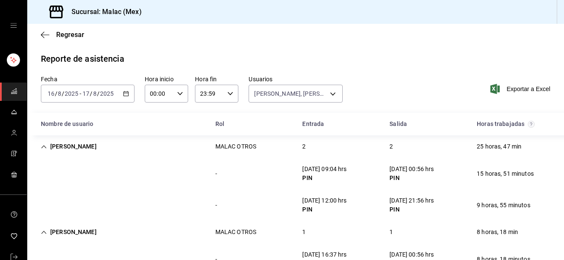
click at [337, 154] on div "KARLA MARTINEZ MALAC OTROS 2 2 25 horas, 47 min" at bounding box center [295, 146] width 537 height 23
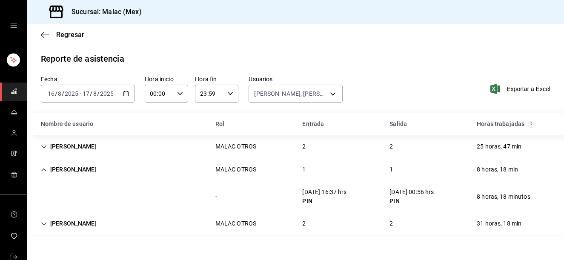
click at [360, 160] on div "Santiago Garcia MALAC OTROS 1 1 8 horas, 18 min" at bounding box center [295, 169] width 537 height 23
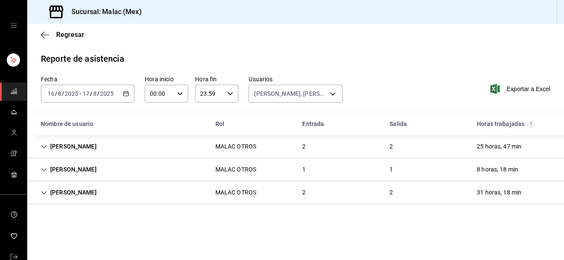
click at [222, 190] on div "MALAC OTROS" at bounding box center [236, 192] width 41 height 9
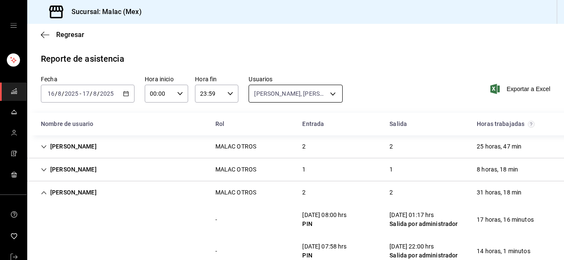
click at [303, 89] on body "Sucursal: Malac (Mex) Regresar Reporte de asistencia Fecha 2025-08-16 16 / 8 / …" at bounding box center [282, 130] width 564 height 260
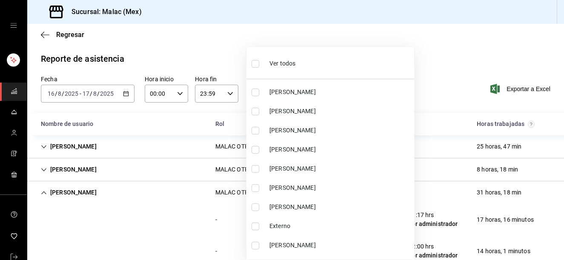
click at [313, 58] on li "Ver todos" at bounding box center [331, 62] width 168 height 25
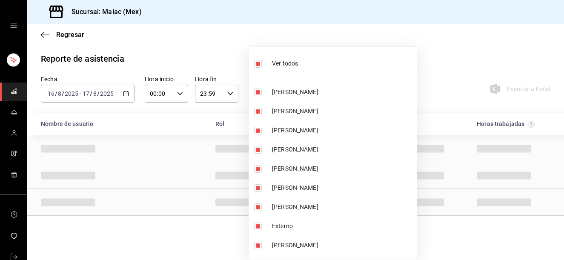
click at [313, 58] on li "Ver todos" at bounding box center [333, 62] width 168 height 25
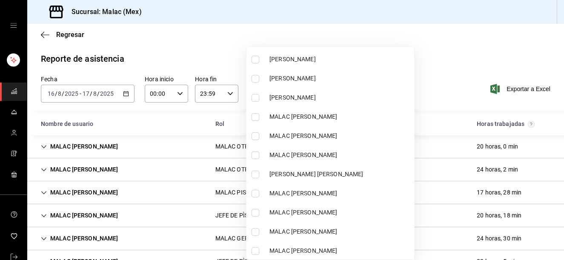
scroll to position [288, 0]
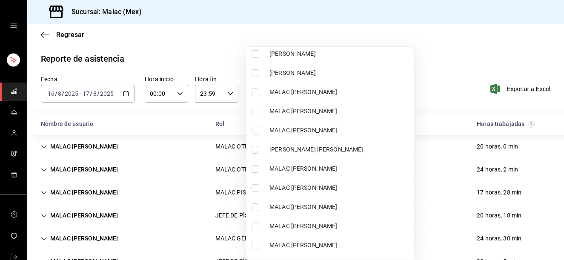
click at [343, 190] on span "MALAC CARITINA SERRANO" at bounding box center [340, 188] width 141 height 9
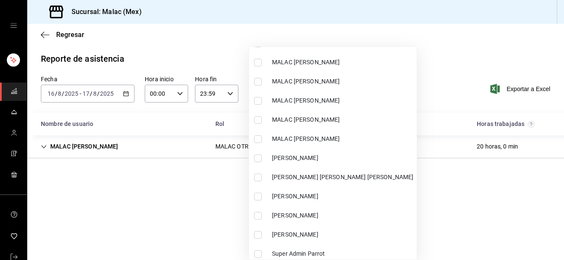
scroll to position [486, 0]
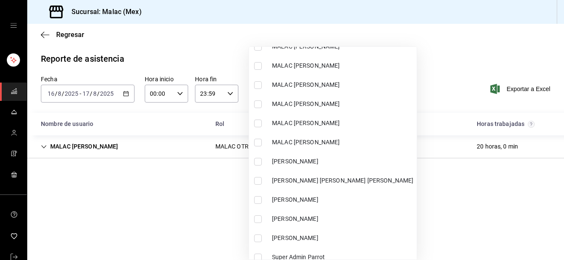
click at [323, 164] on span "MINERVA DURAN" at bounding box center [342, 161] width 141 height 9
click at [116, 164] on div at bounding box center [282, 130] width 564 height 260
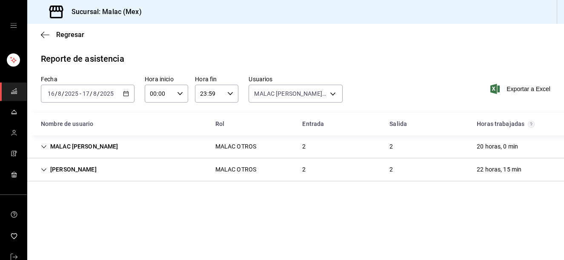
click at [265, 173] on div "MINERVA DURAN MALAC OTROS 2 2 22 horas, 15 min" at bounding box center [295, 169] width 537 height 23
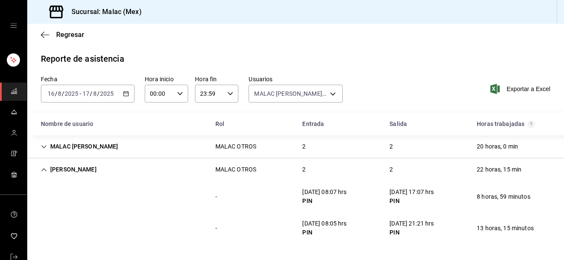
click at [276, 142] on div "MALAC CARITINA SERRANO MALAC OTROS 2 2 20 horas, 0 min" at bounding box center [295, 146] width 537 height 23
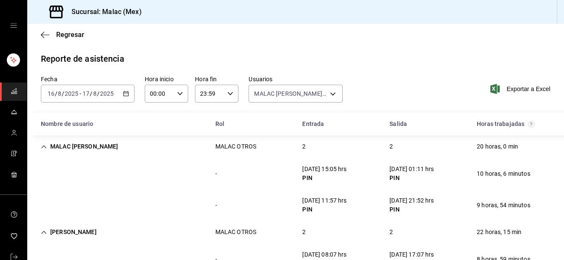
click at [296, 149] on div "2" at bounding box center [304, 147] width 17 height 16
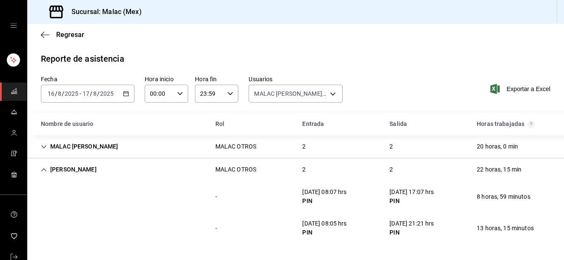
click at [323, 167] on div "MINERVA DURAN MALAC OTROS 2 2 22 horas, 15 min" at bounding box center [295, 169] width 537 height 23
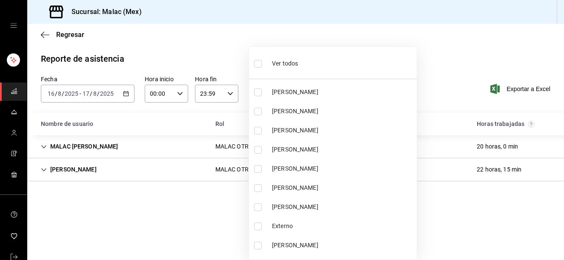
click at [296, 98] on body "Sucursal: Malac (Mex) Regresar Reporte de asistencia Fecha 2025-08-16 16 / 8 / …" at bounding box center [282, 130] width 564 height 260
click at [323, 69] on li "Ver todos" at bounding box center [333, 62] width 168 height 25
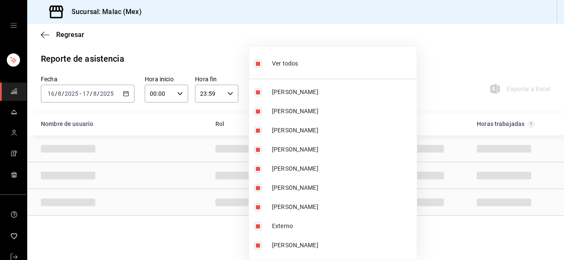
click at [323, 69] on li "Ver todos" at bounding box center [333, 62] width 168 height 25
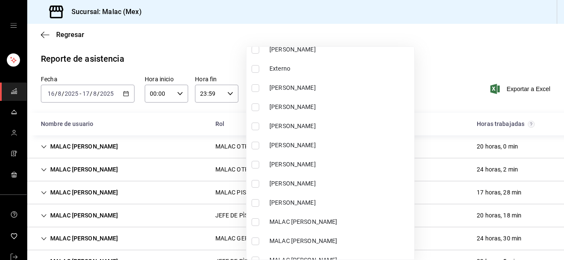
scroll to position [164, 0]
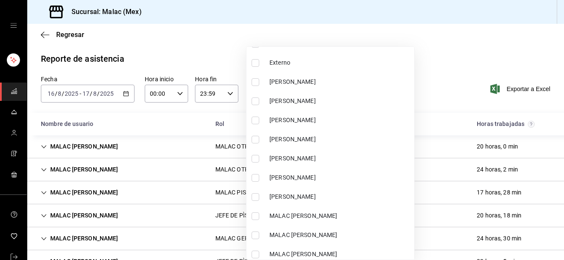
click at [357, 103] on span "Gaby Armenteros" at bounding box center [340, 101] width 141 height 9
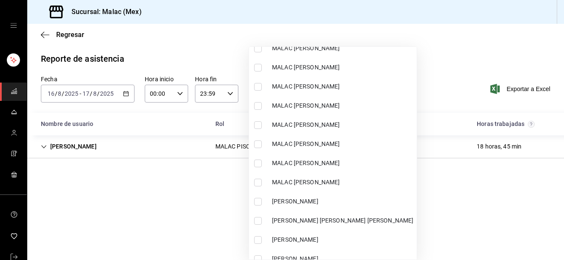
scroll to position [439, 0]
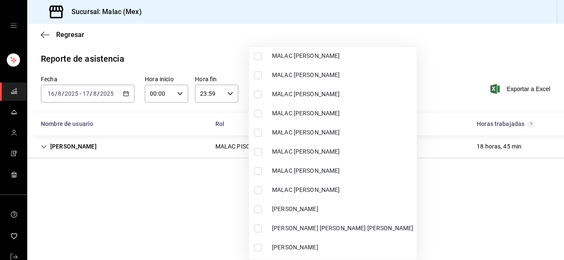
click at [363, 176] on li "MALAC RAQUEL ORTEGA" at bounding box center [333, 170] width 168 height 19
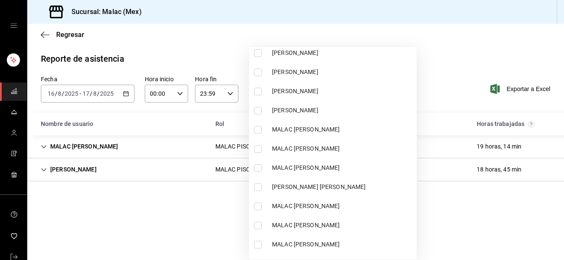
scroll to position [241, 0]
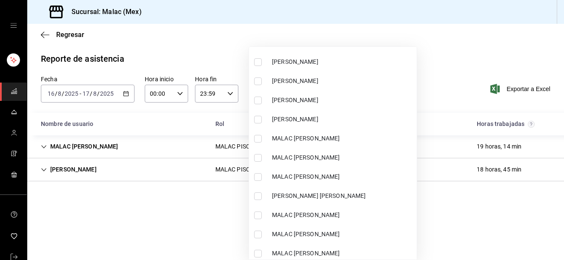
click at [330, 115] on span "Lyan Lira" at bounding box center [342, 119] width 141 height 9
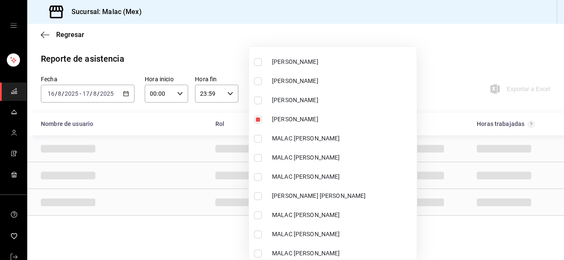
click at [472, 40] on div at bounding box center [282, 130] width 564 height 260
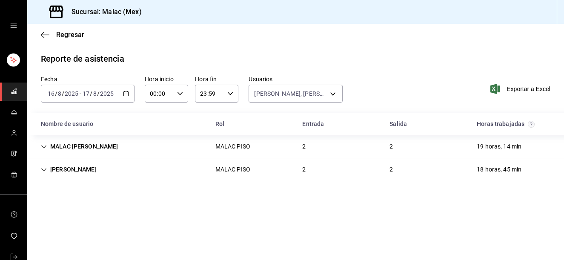
click at [366, 148] on div "MALAC RAQUEL ORTEGA MALAC PISO 2 2 19 horas, 14 min" at bounding box center [295, 146] width 537 height 23
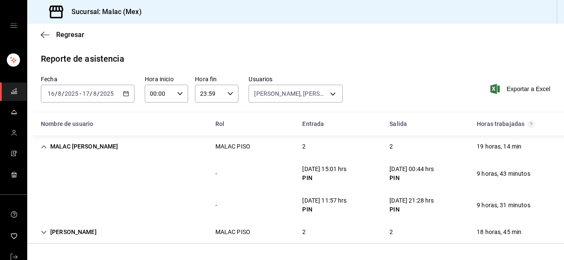
click at [337, 157] on div "MALAC RAQUEL ORTEGA MALAC PISO 2 2 19 horas, 14 min" at bounding box center [295, 146] width 537 height 23
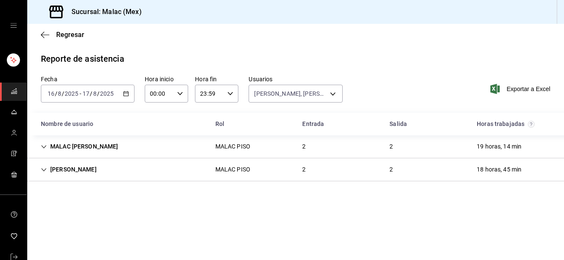
click at [176, 164] on div "Gaby Armenteros MALAC PISO 2 2 18 horas, 45 min" at bounding box center [295, 169] width 537 height 23
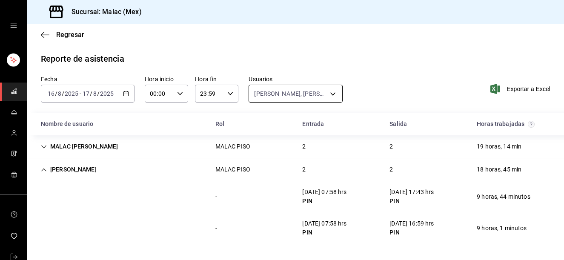
click at [299, 92] on body "Sucursal: Malac (Mex) Regresar Reporte de asistencia Fecha 2025-08-16 16 / 8 / …" at bounding box center [282, 130] width 564 height 260
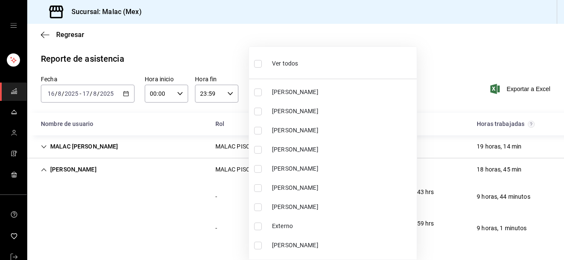
click at [297, 37] on div at bounding box center [282, 130] width 564 height 260
click at [286, 100] on body "Sucursal: Malac (Mex) Regresar Reporte de asistencia Fecha 2025-08-16 16 / 8 / …" at bounding box center [282, 130] width 564 height 260
click at [268, 63] on div "Ver todos" at bounding box center [276, 63] width 44 height 18
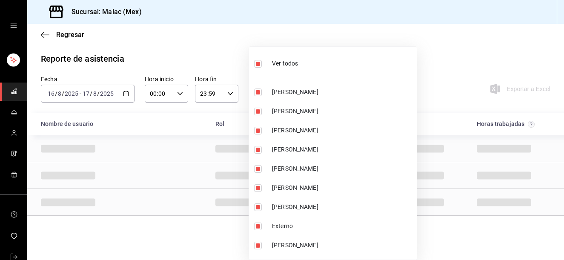
click at [268, 63] on div "Ver todos" at bounding box center [276, 63] width 44 height 18
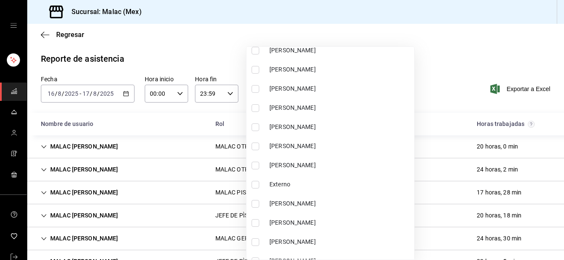
scroll to position [68, 0]
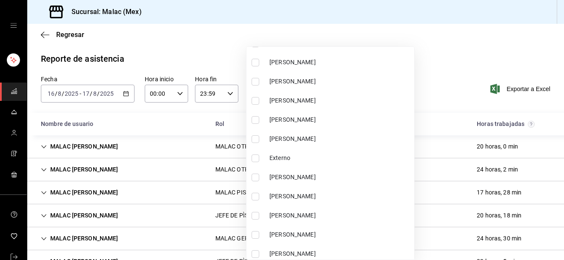
click at [326, 116] on span "ELSA SALDAÑA" at bounding box center [340, 119] width 141 height 9
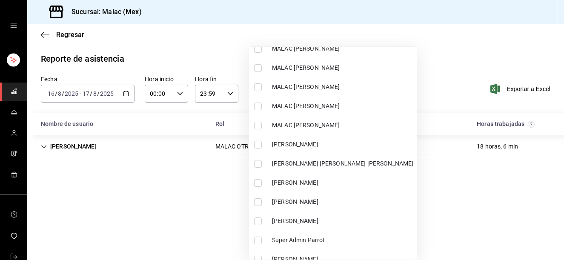
scroll to position [513, 0]
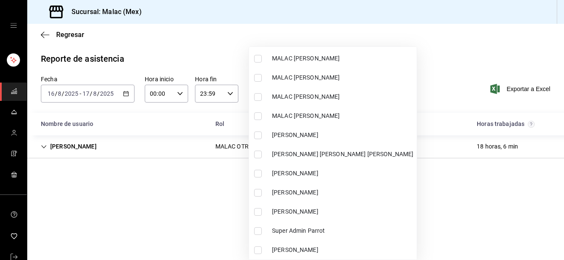
click at [345, 169] on li "Noe Urbano" at bounding box center [333, 173] width 168 height 19
click at [353, 193] on span "Santiago Garcia" at bounding box center [342, 192] width 141 height 9
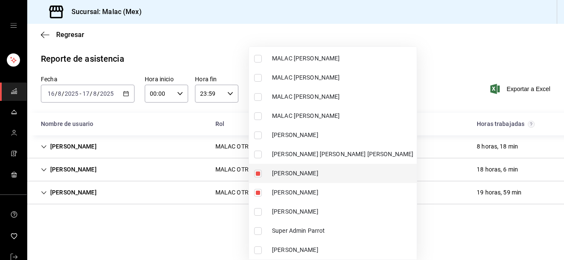
drag, startPoint x: 308, startPoint y: 187, endPoint x: 365, endPoint y: 175, distance: 58.2
click at [308, 187] on li "Santiago Garcia" at bounding box center [333, 192] width 168 height 19
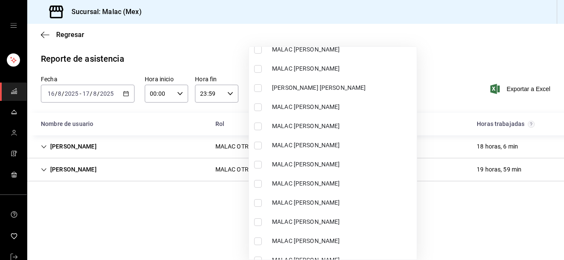
scroll to position [348, 0]
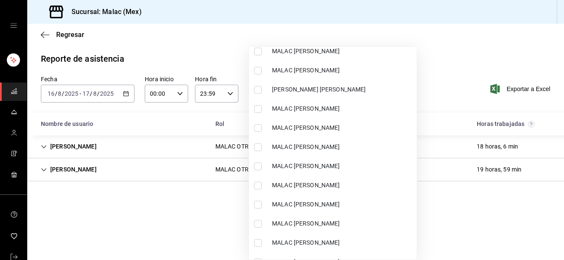
click at [342, 150] on span "MALAC CESAR SANTOYO" at bounding box center [342, 147] width 141 height 9
click at [461, 52] on div at bounding box center [282, 130] width 564 height 260
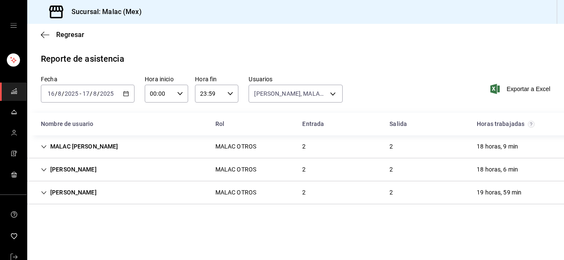
click at [334, 149] on div "MALAC CESAR SANTOYO MALAC OTROS 2 2 18 horas, 9 min" at bounding box center [295, 146] width 537 height 23
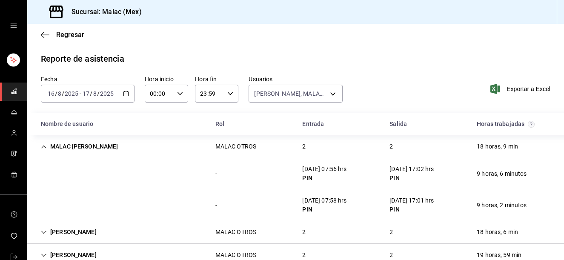
click at [334, 149] on div "MALAC CESAR SANTOYO MALAC OTROS 2 2 18 horas, 9 min" at bounding box center [295, 146] width 537 height 23
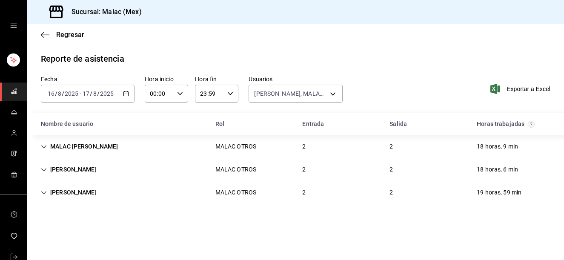
click at [311, 178] on div "ELSA SALDAÑA MALAC OTROS 2 2 18 horas, 6 min" at bounding box center [295, 169] width 537 height 23
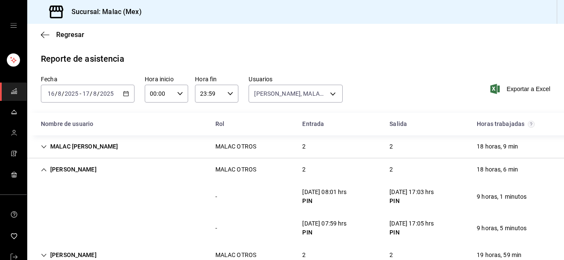
click at [301, 173] on div "2" at bounding box center [304, 170] width 17 height 16
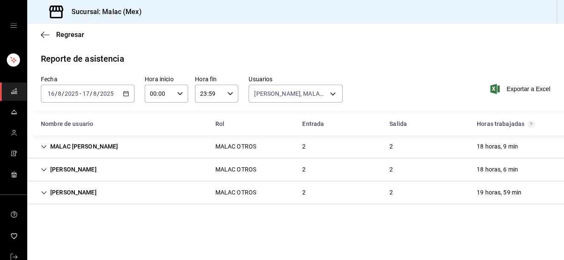
click at [293, 191] on div "Noe Urbano MALAC OTROS 2 2 19 horas, 59 min" at bounding box center [295, 192] width 537 height 23
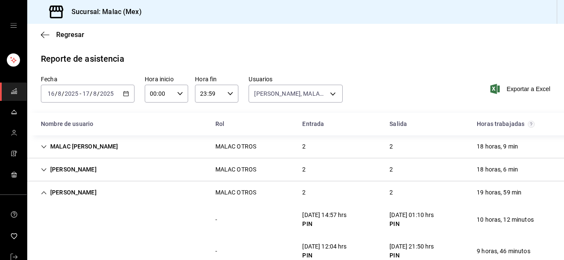
click at [296, 191] on div "2" at bounding box center [304, 193] width 17 height 16
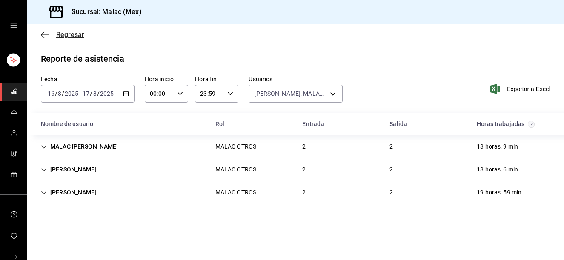
click at [60, 36] on span "Regresar" at bounding box center [70, 35] width 28 height 8
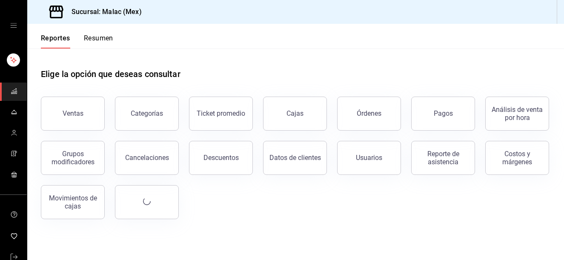
click at [60, 36] on button "Reportes" at bounding box center [55, 41] width 29 height 14
click at [389, 23] on div "Sucursal: Malac (Mex)" at bounding box center [295, 12] width 537 height 24
